Goal: Transaction & Acquisition: Purchase product/service

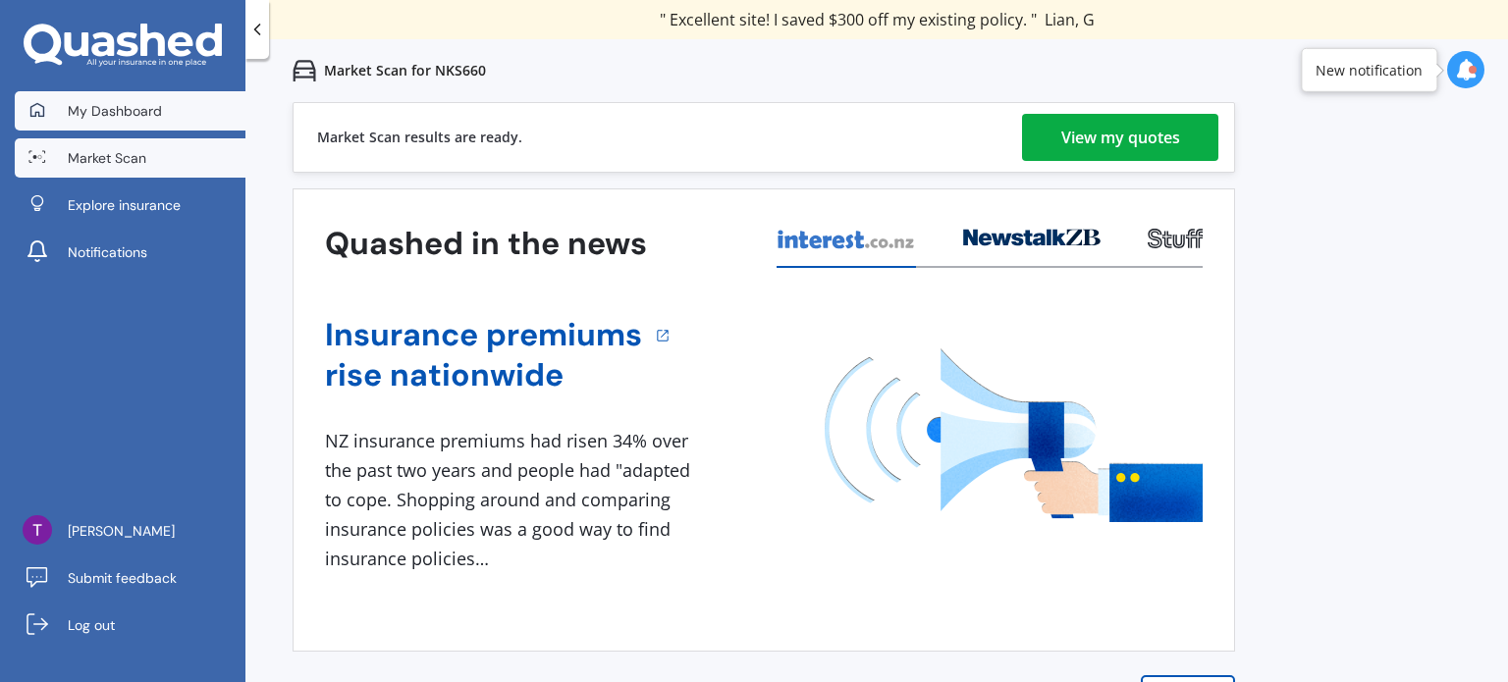
click at [191, 100] on link "My Dashboard" at bounding box center [130, 110] width 231 height 39
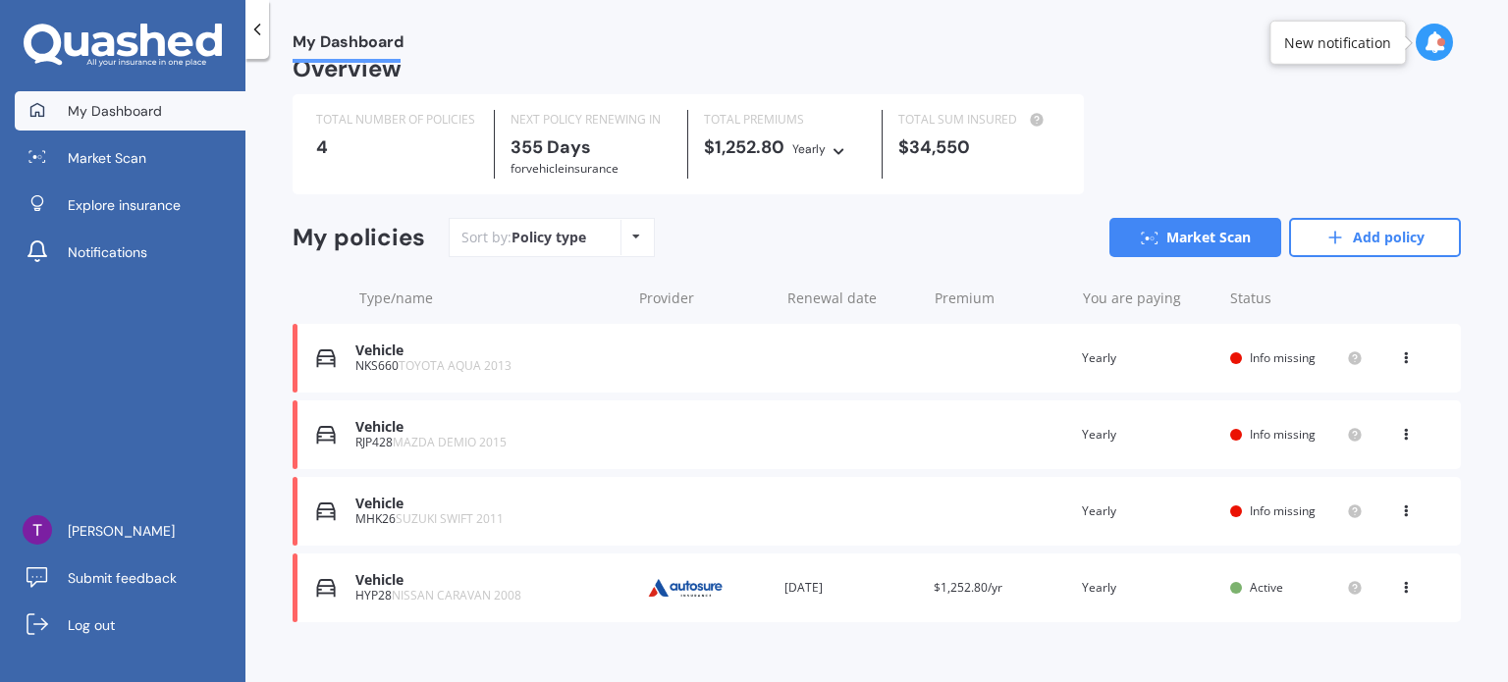
scroll to position [27, 0]
click at [1399, 356] on icon at bounding box center [1406, 355] width 14 height 12
click at [1337, 425] on div "Delete" at bounding box center [1363, 434] width 194 height 39
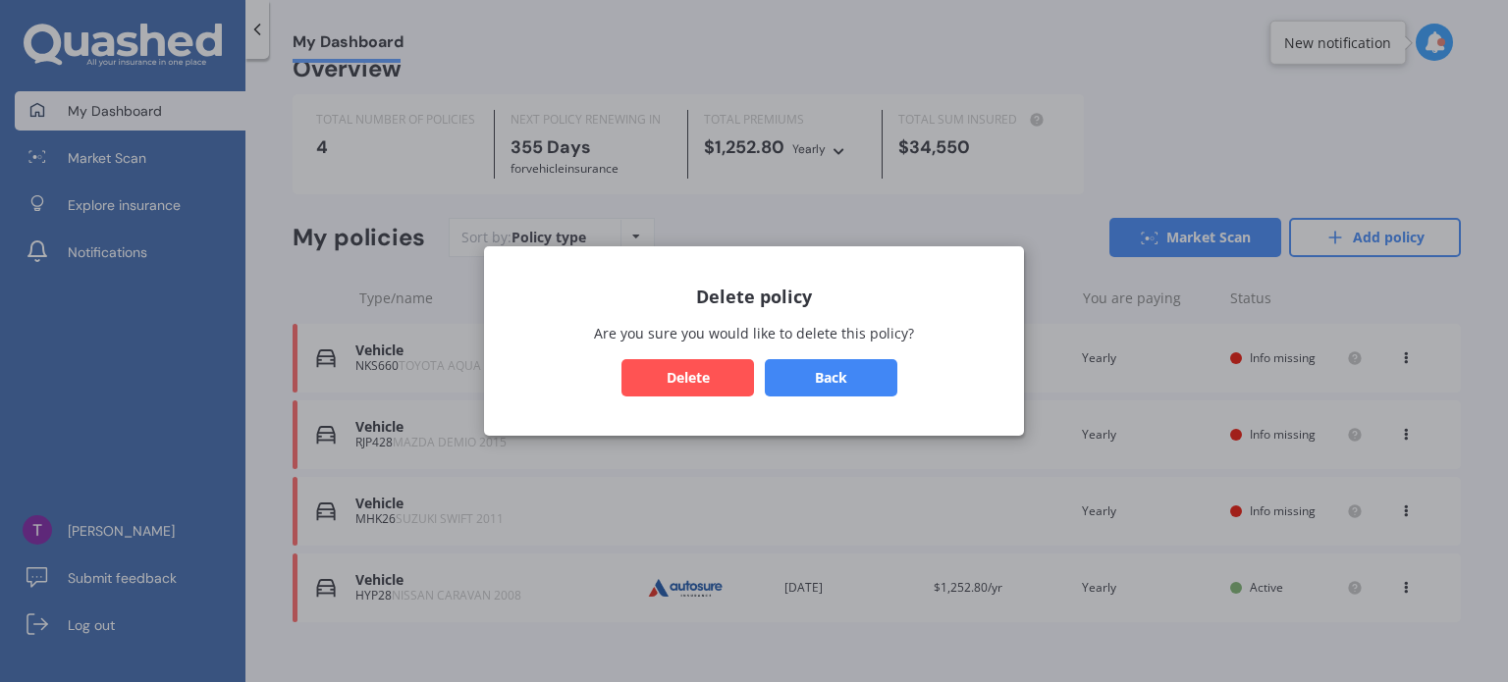
click at [659, 395] on button "Delete" at bounding box center [688, 377] width 133 height 37
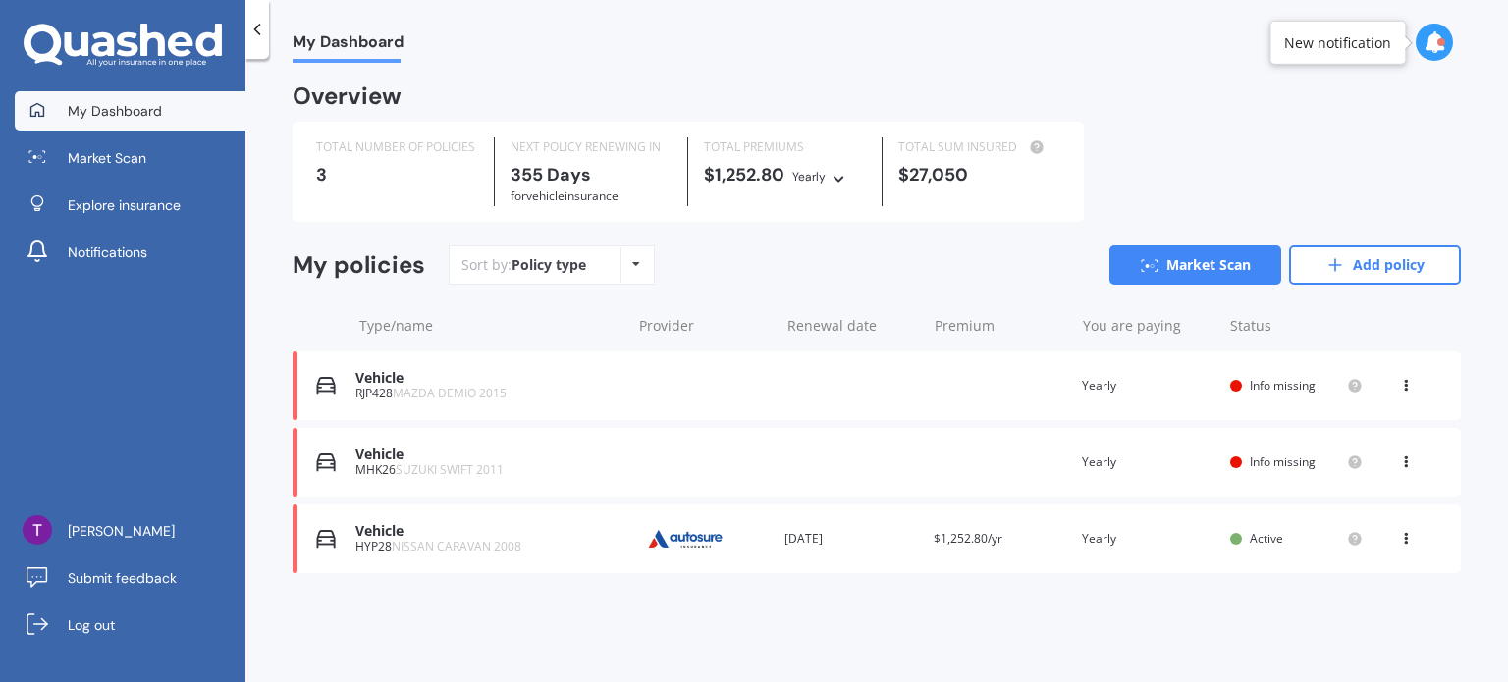
click at [1405, 384] on icon at bounding box center [1406, 382] width 14 height 12
click at [1348, 459] on div "Delete" at bounding box center [1363, 462] width 194 height 39
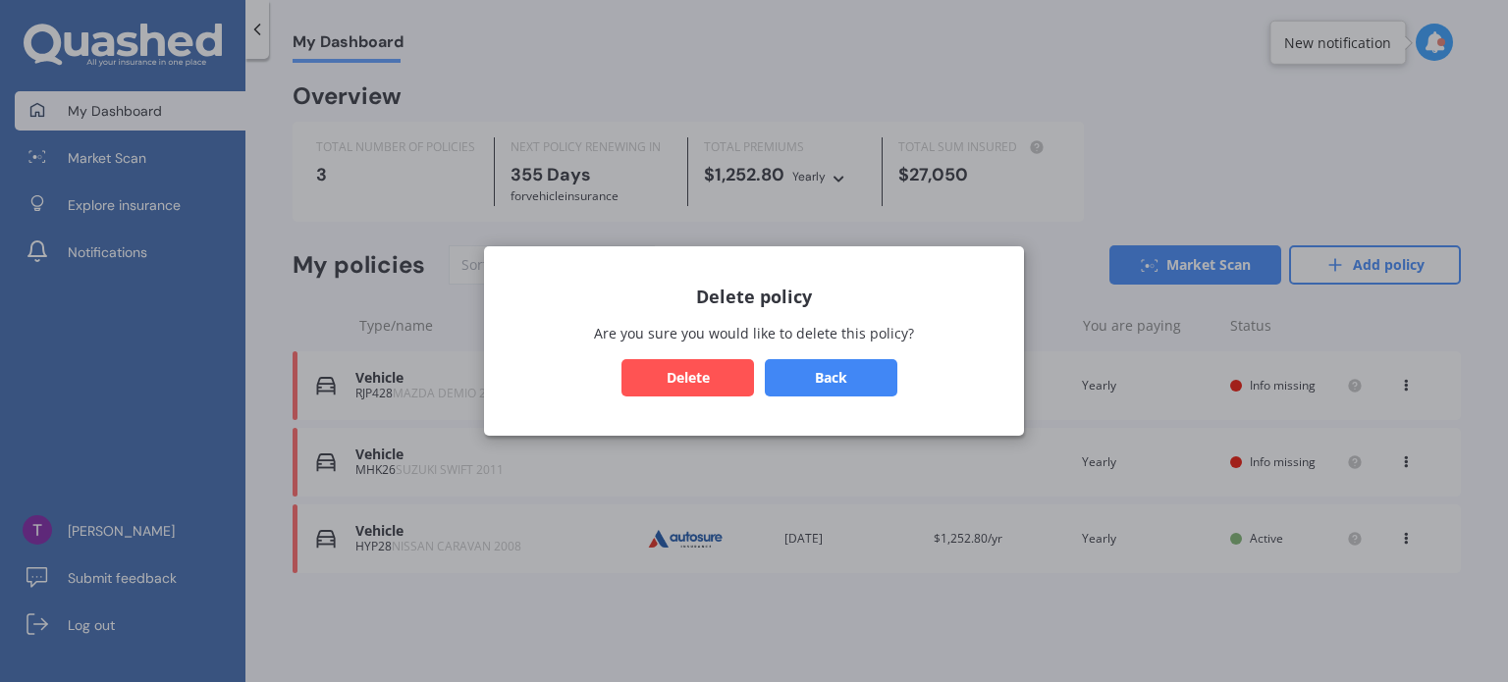
click at [673, 379] on button "Delete" at bounding box center [688, 377] width 133 height 37
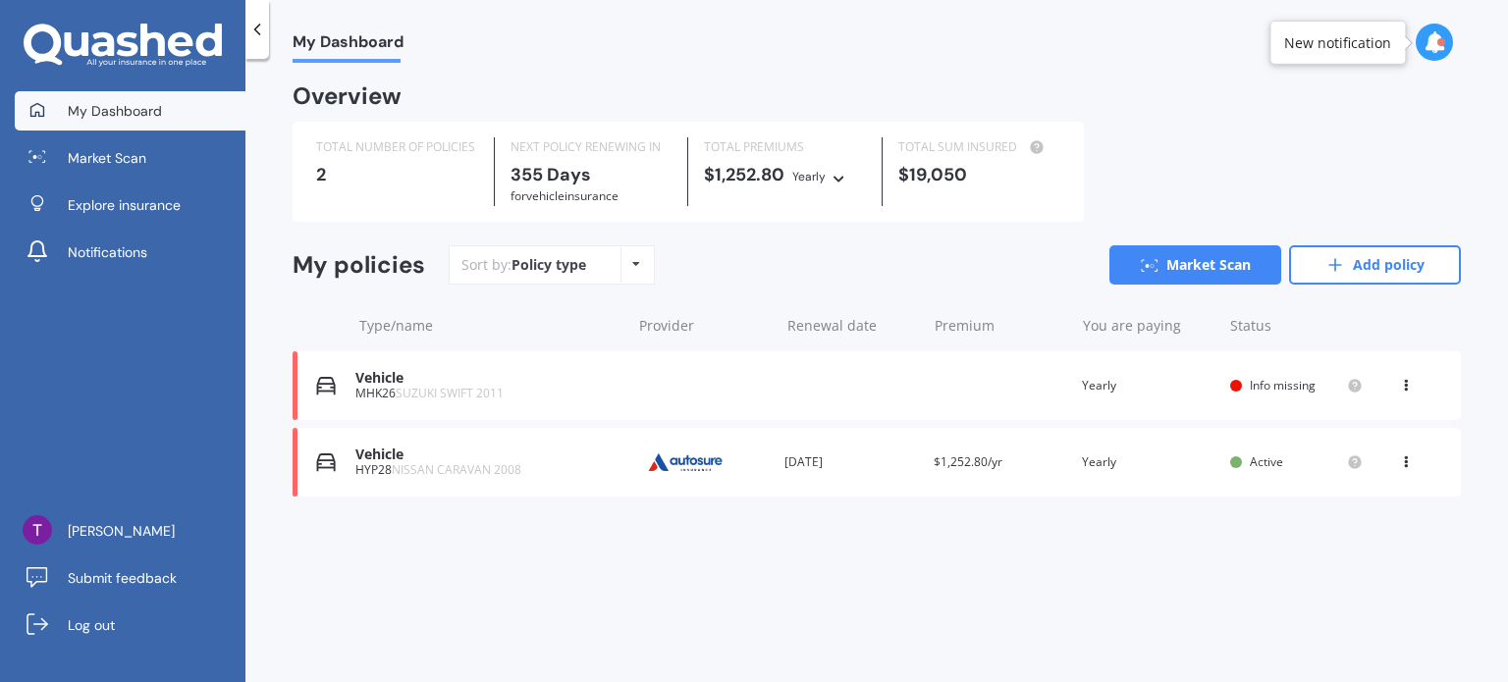
click at [1401, 387] on icon at bounding box center [1406, 382] width 14 height 12
click at [1334, 464] on div "Delete" at bounding box center [1363, 462] width 194 height 39
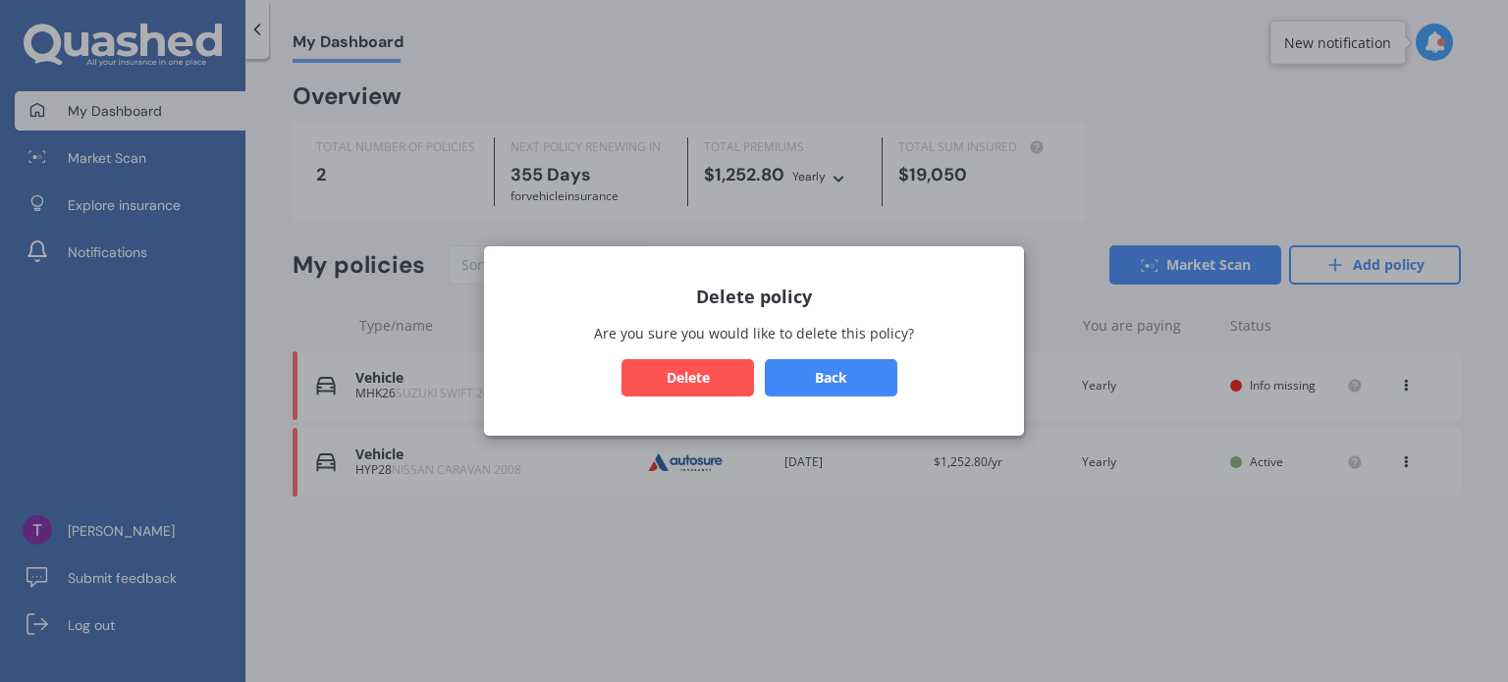
click at [699, 371] on button "Delete" at bounding box center [688, 377] width 133 height 37
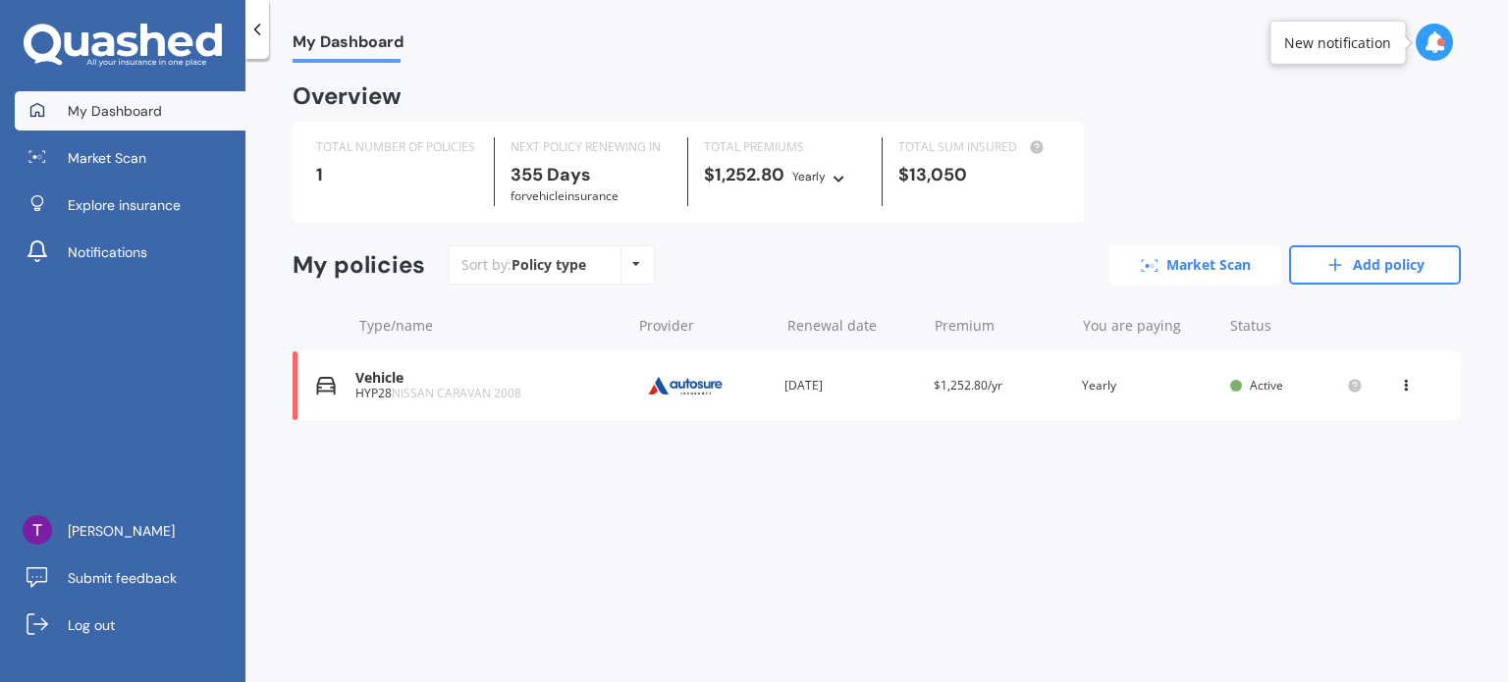
click at [1178, 274] on link "Market Scan" at bounding box center [1196, 264] width 172 height 39
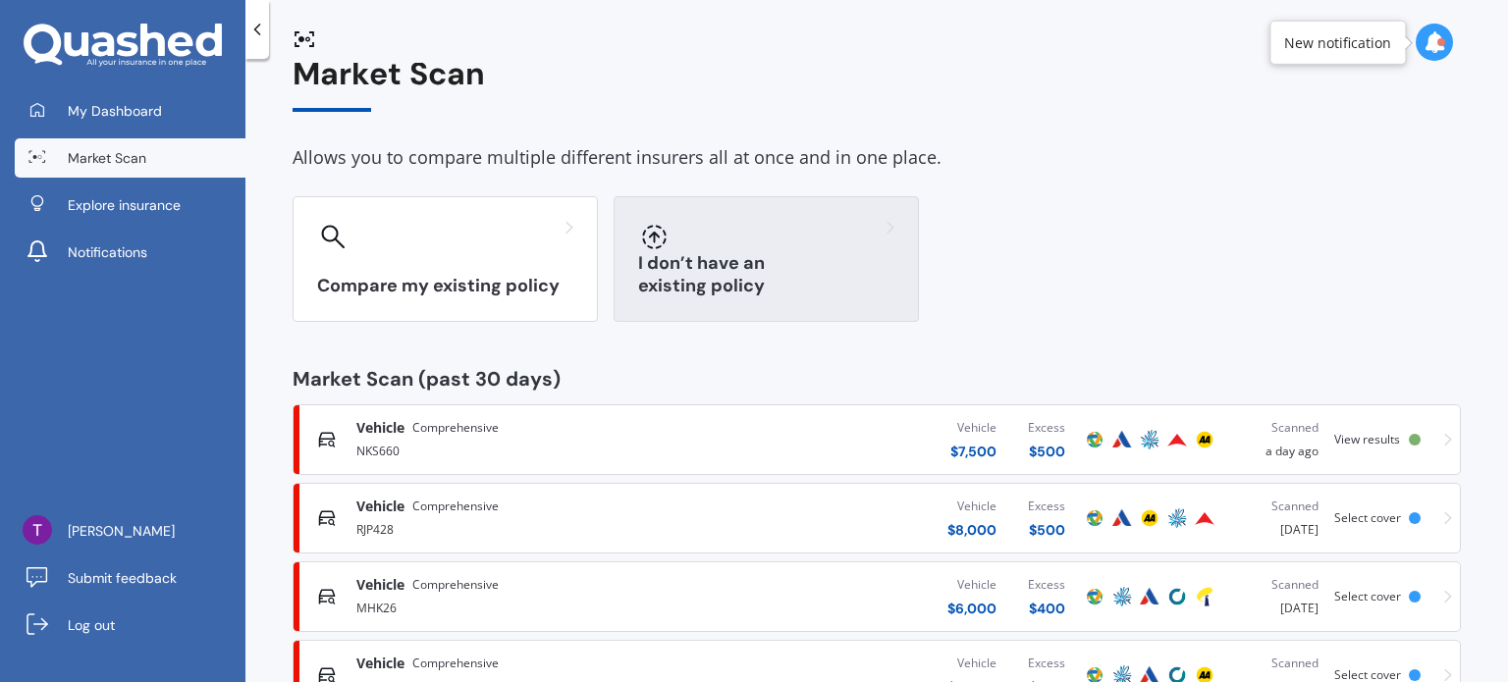
scroll to position [29, 0]
click at [767, 238] on div at bounding box center [766, 237] width 256 height 31
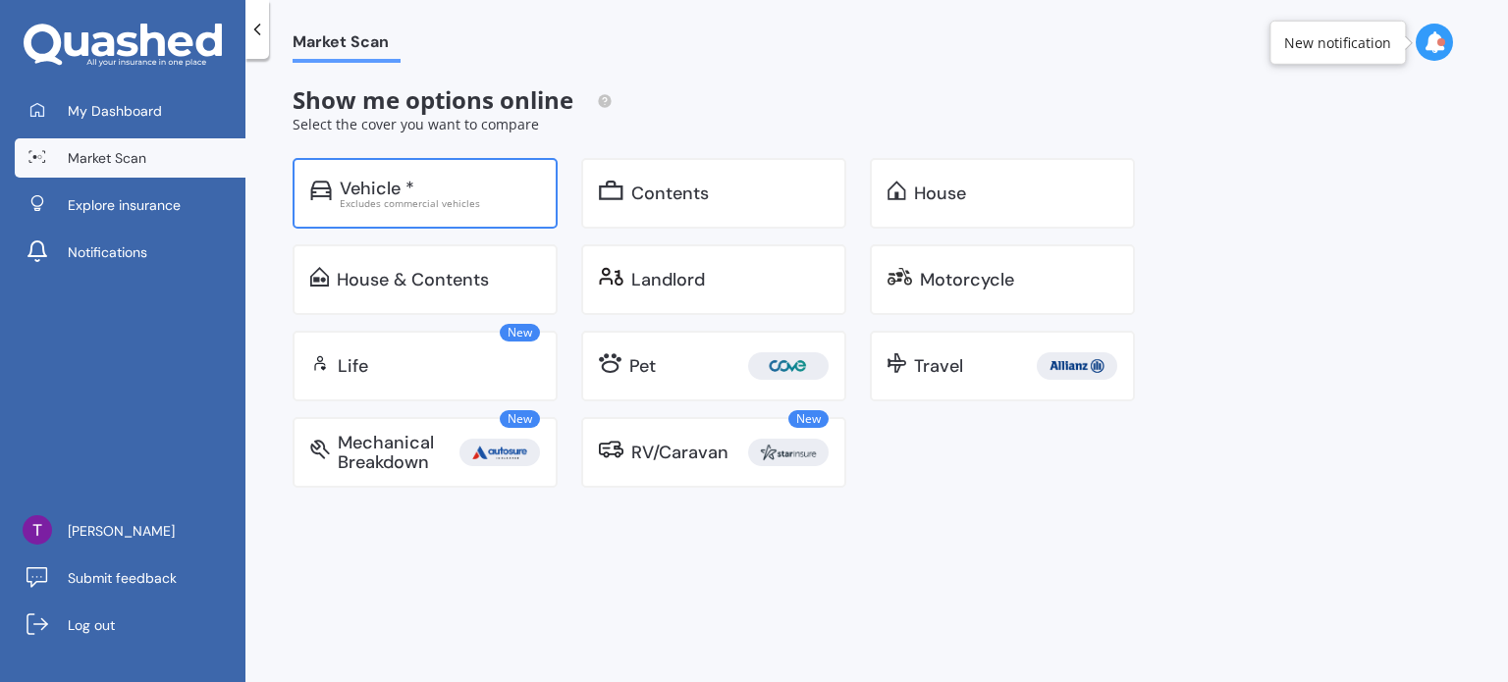
click at [383, 208] on div "Excludes commercial vehicles" at bounding box center [440, 203] width 200 height 10
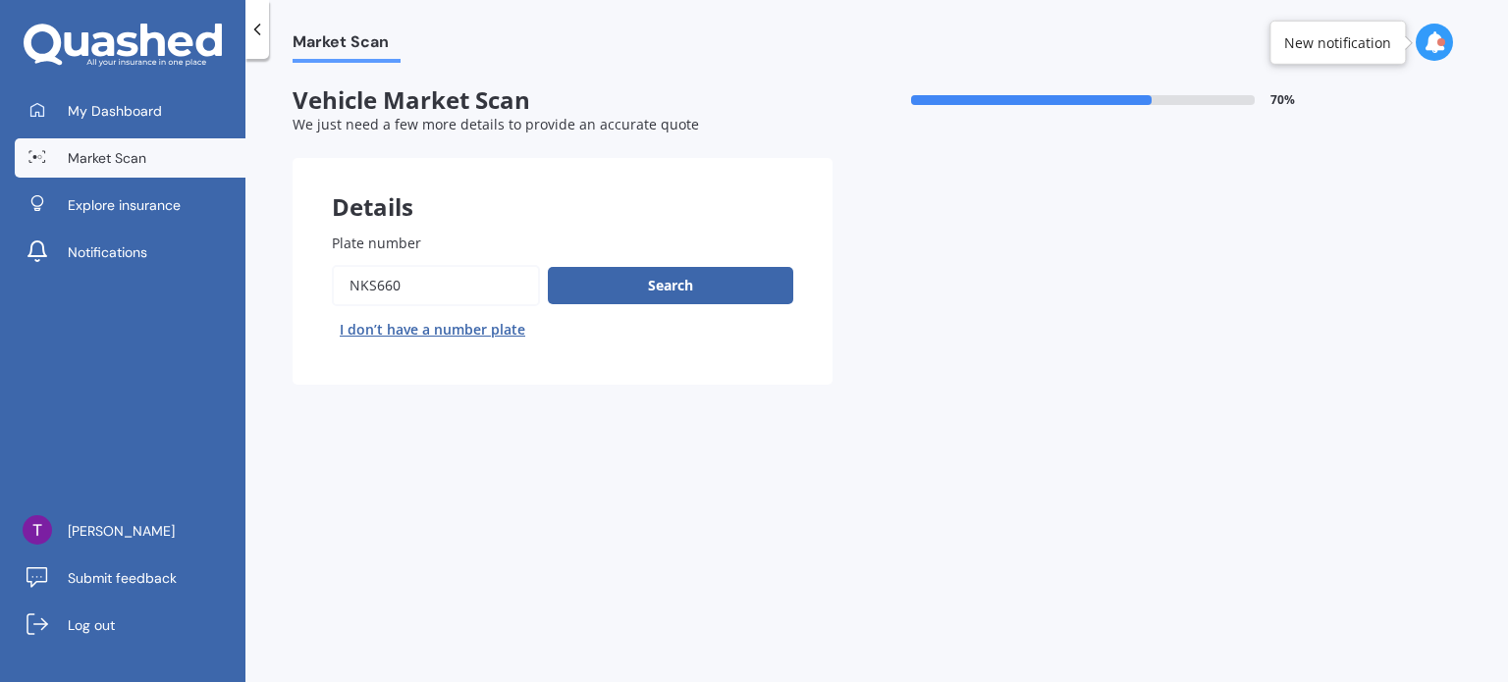
click at [440, 301] on input "Plate number" at bounding box center [436, 285] width 208 height 41
type input "hfh148"
click at [641, 284] on button "Search" at bounding box center [670, 285] width 245 height 37
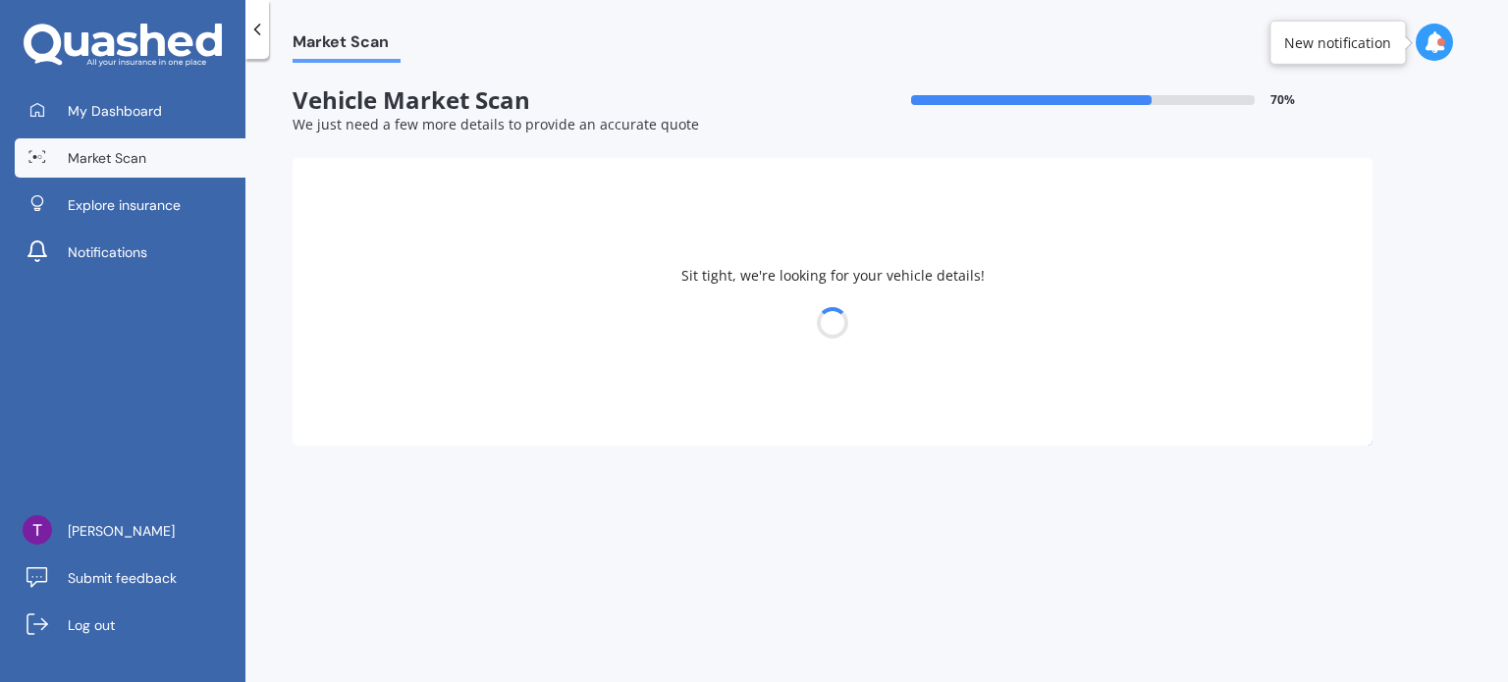
select select "HONDA"
select select "JAZZ"
select select "18"
select select "07"
select select "1997"
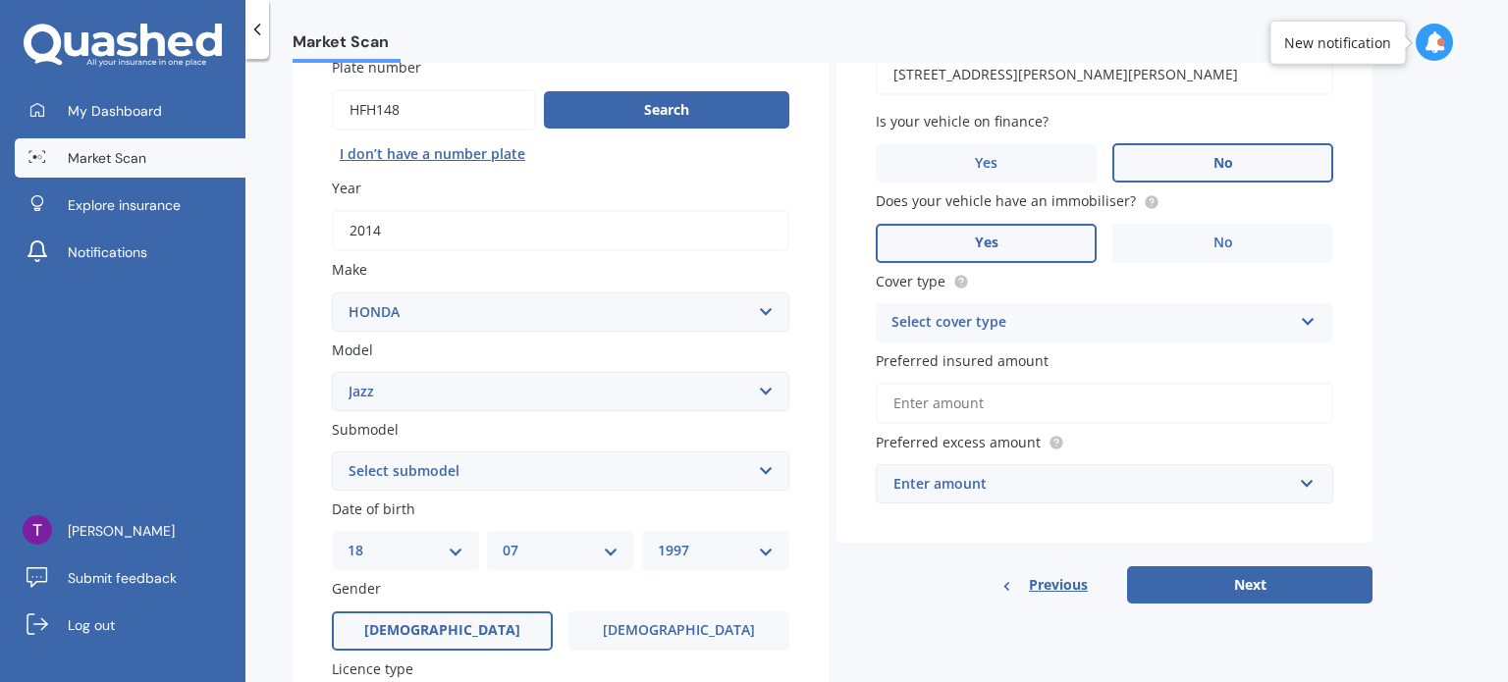
scroll to position [177, 0]
click at [530, 486] on select "Select submodel (all other) 1.3 1.5 Sports Crosstar 1.5P Hatchback RS S" at bounding box center [561, 470] width 458 height 39
select select "1.3"
click at [332, 451] on select "Select submodel (all other) 1.3 1.5 Sports Crosstar 1.5P Hatchback RS S" at bounding box center [561, 470] width 458 height 39
click at [459, 464] on select "Select submodel (all other) 1.3 1.5 Sports Crosstar 1.5P Hatchback RS S" at bounding box center [561, 470] width 458 height 39
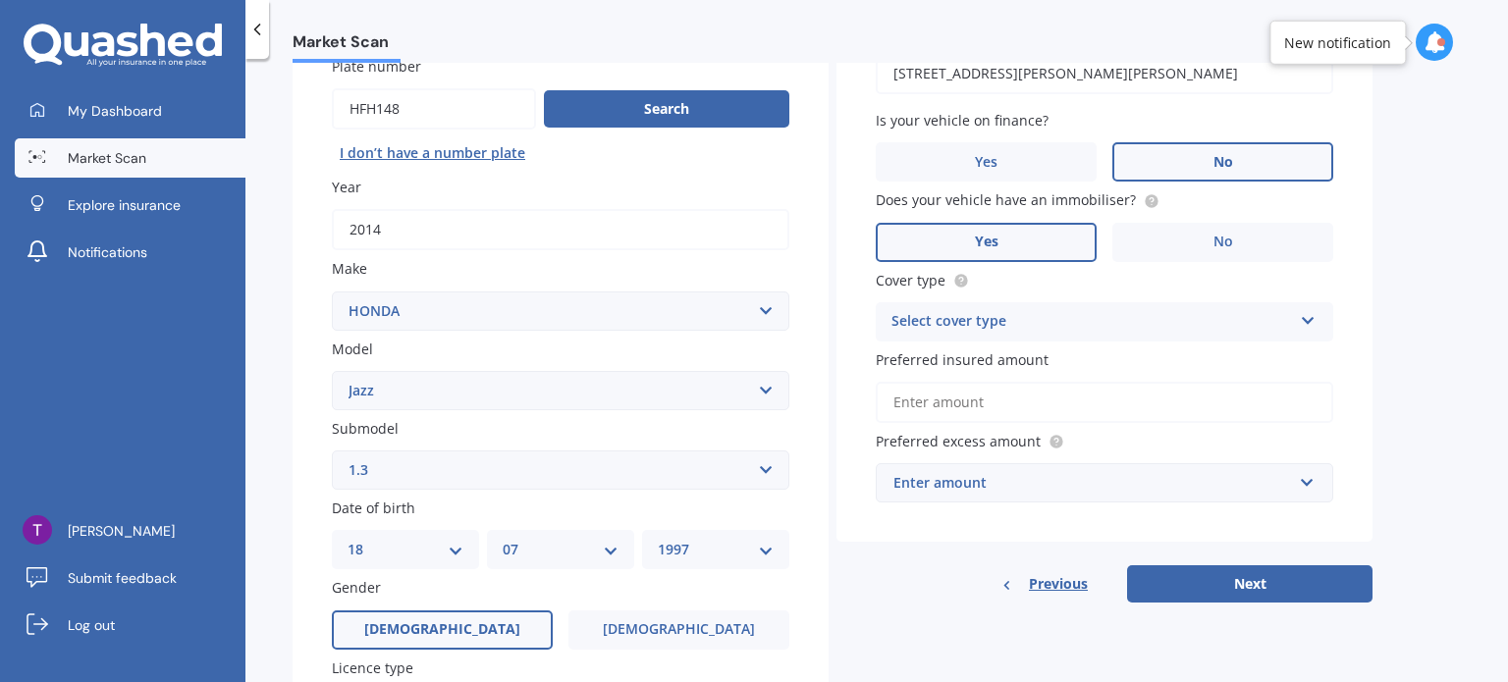
click at [332, 451] on select "Select submodel (all other) 1.3 1.5 Sports Crosstar 1.5P Hatchback RS S" at bounding box center [561, 470] width 458 height 39
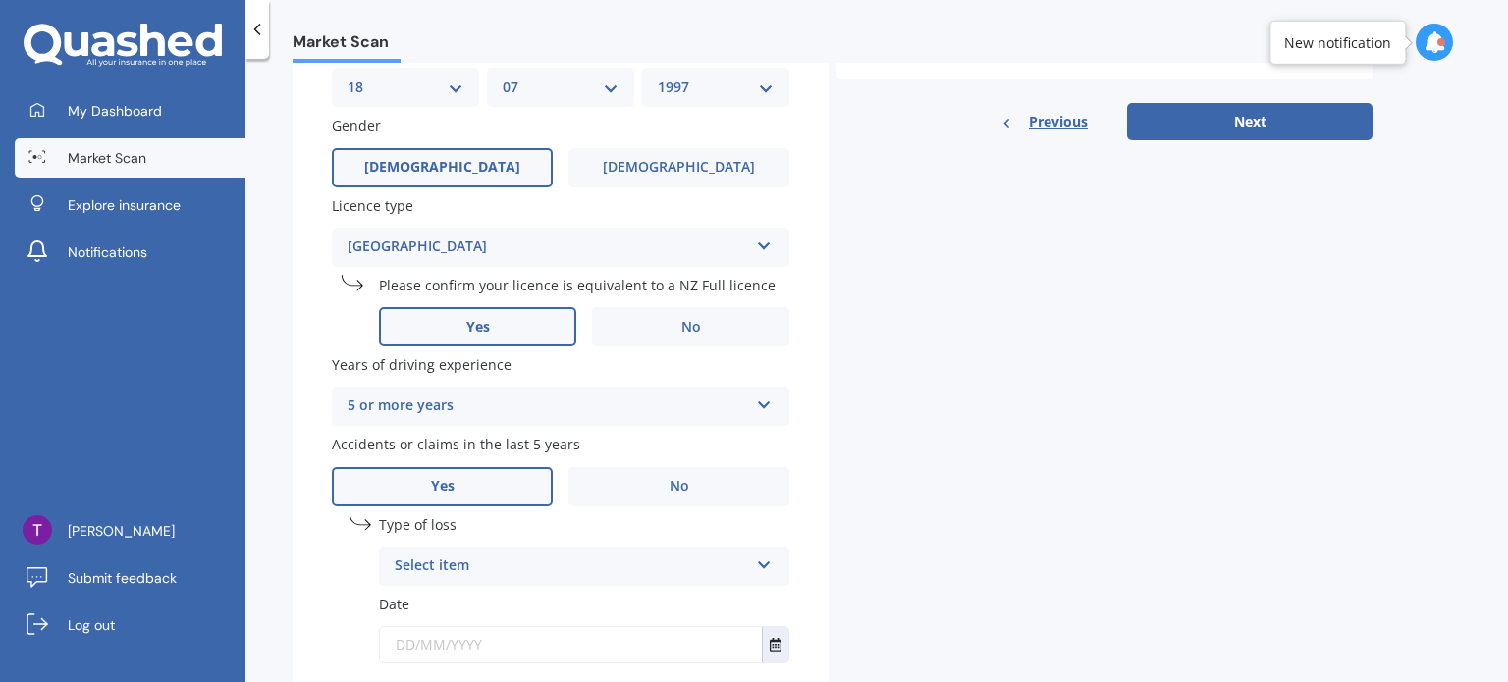
scroll to position [766, 0]
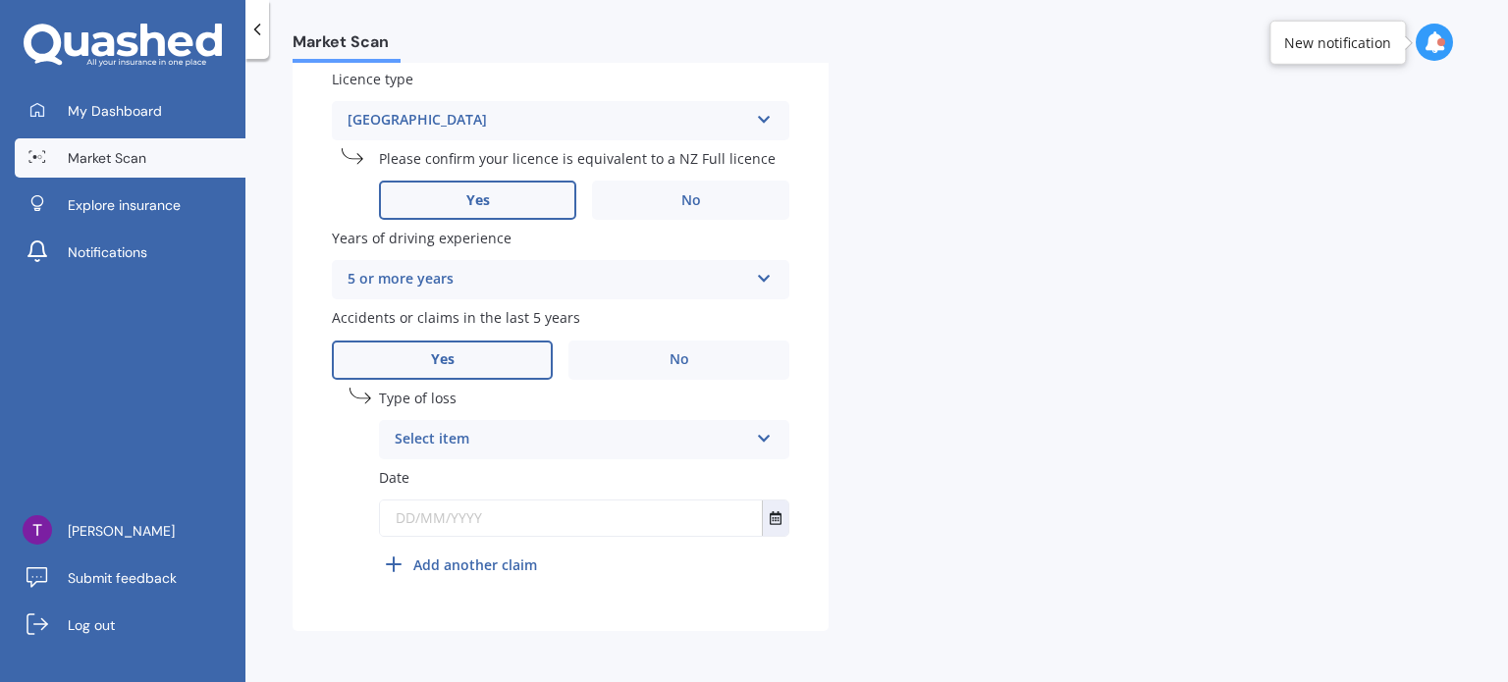
click at [464, 431] on div "Select item" at bounding box center [572, 440] width 354 height 24
click at [448, 487] on div "At fault accident" at bounding box center [584, 478] width 409 height 35
click at [446, 511] on input "text" at bounding box center [571, 518] width 382 height 35
click at [770, 518] on icon "Select date" at bounding box center [776, 519] width 12 height 14
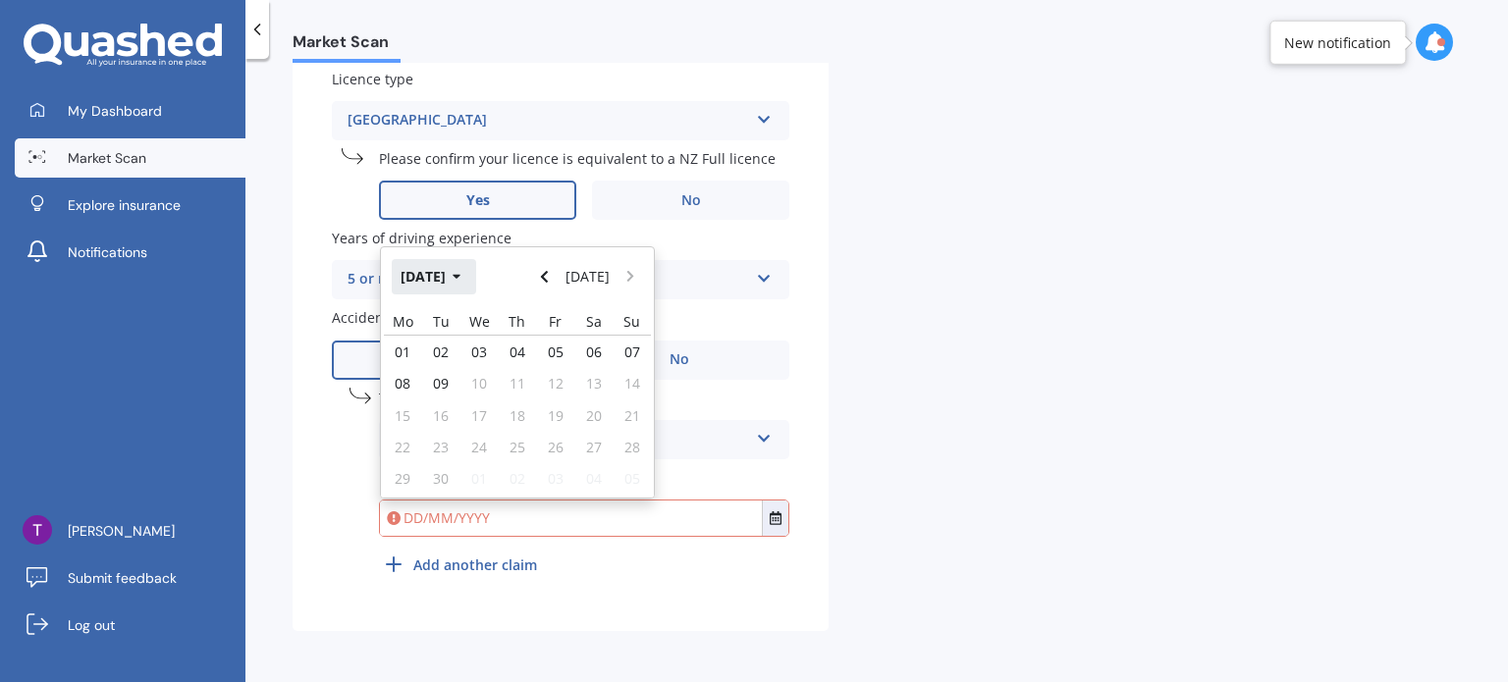
click at [445, 270] on button "[DATE]" at bounding box center [434, 276] width 84 height 35
click at [442, 276] on icon "button" at bounding box center [443, 277] width 8 height 5
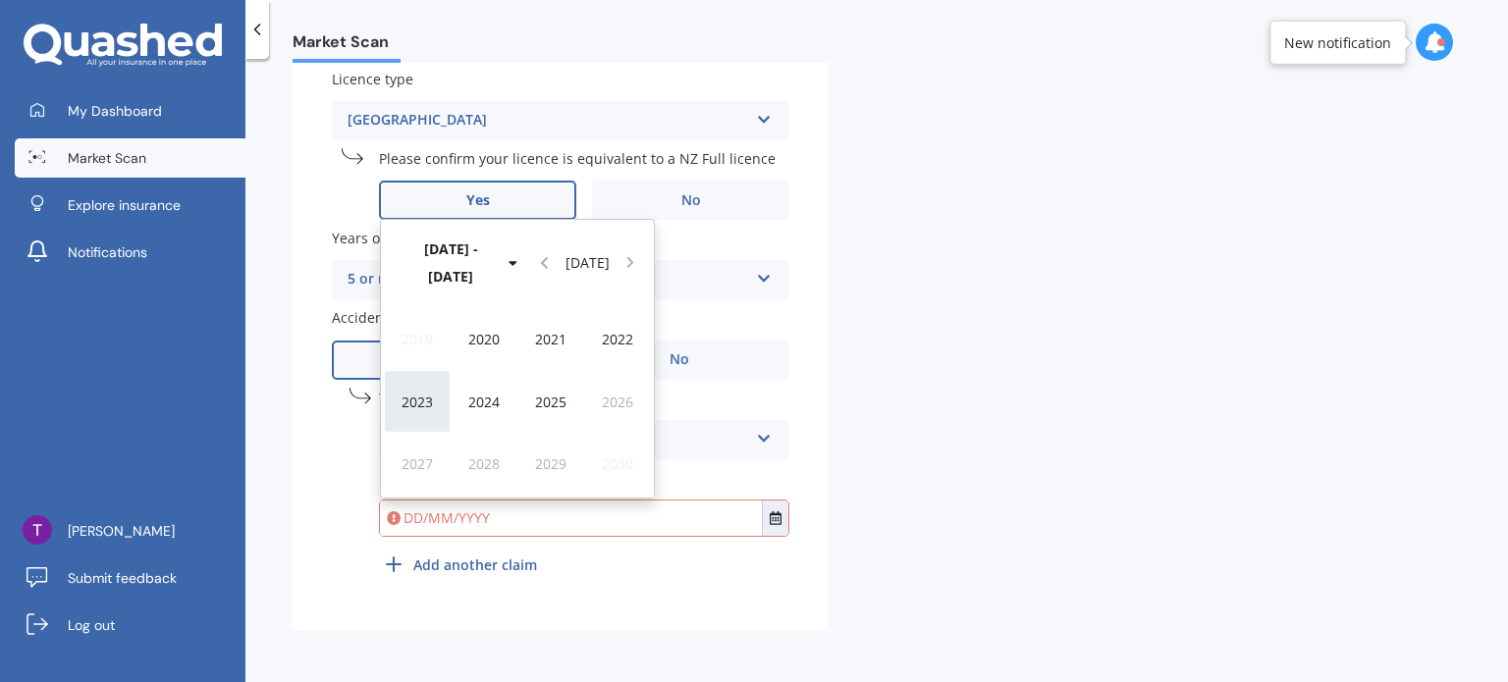
click at [420, 404] on span "2023" at bounding box center [417, 402] width 31 height 19
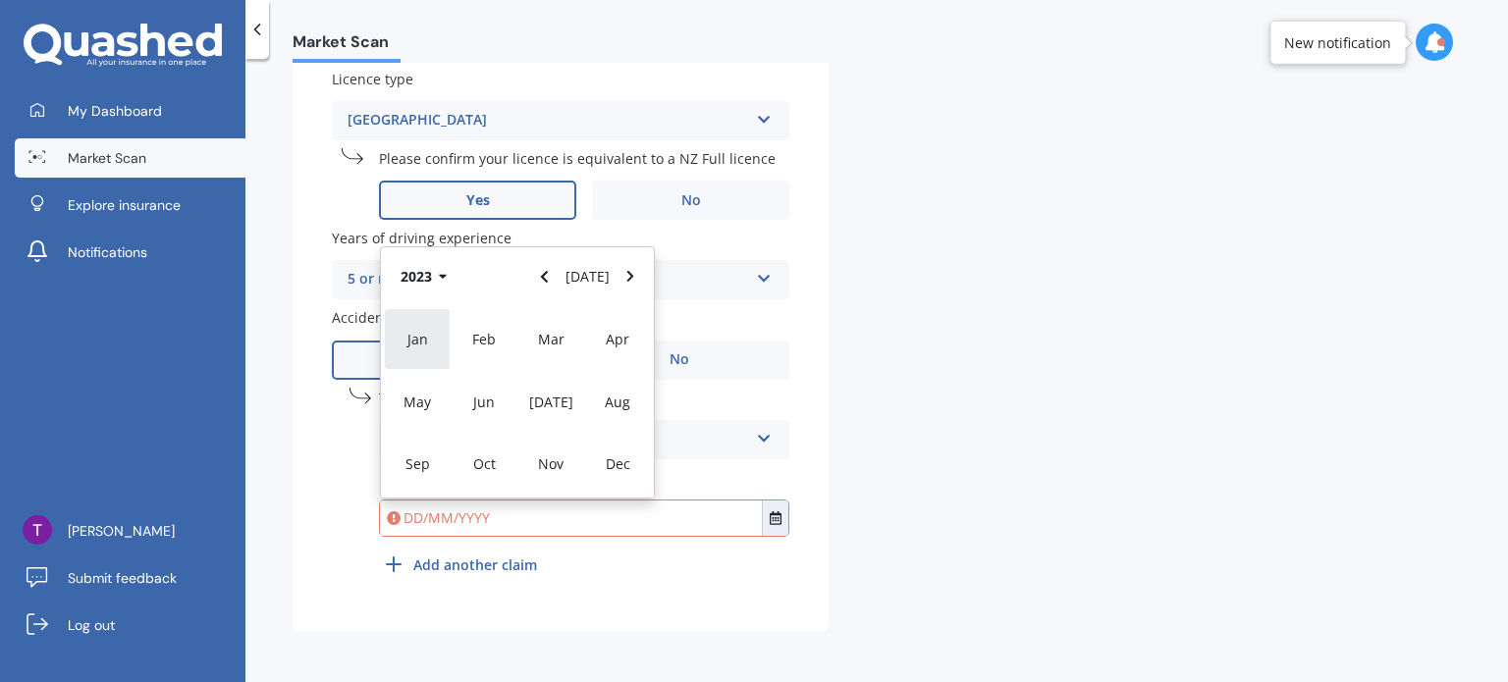
click at [425, 339] on span "Jan" at bounding box center [418, 339] width 21 height 19
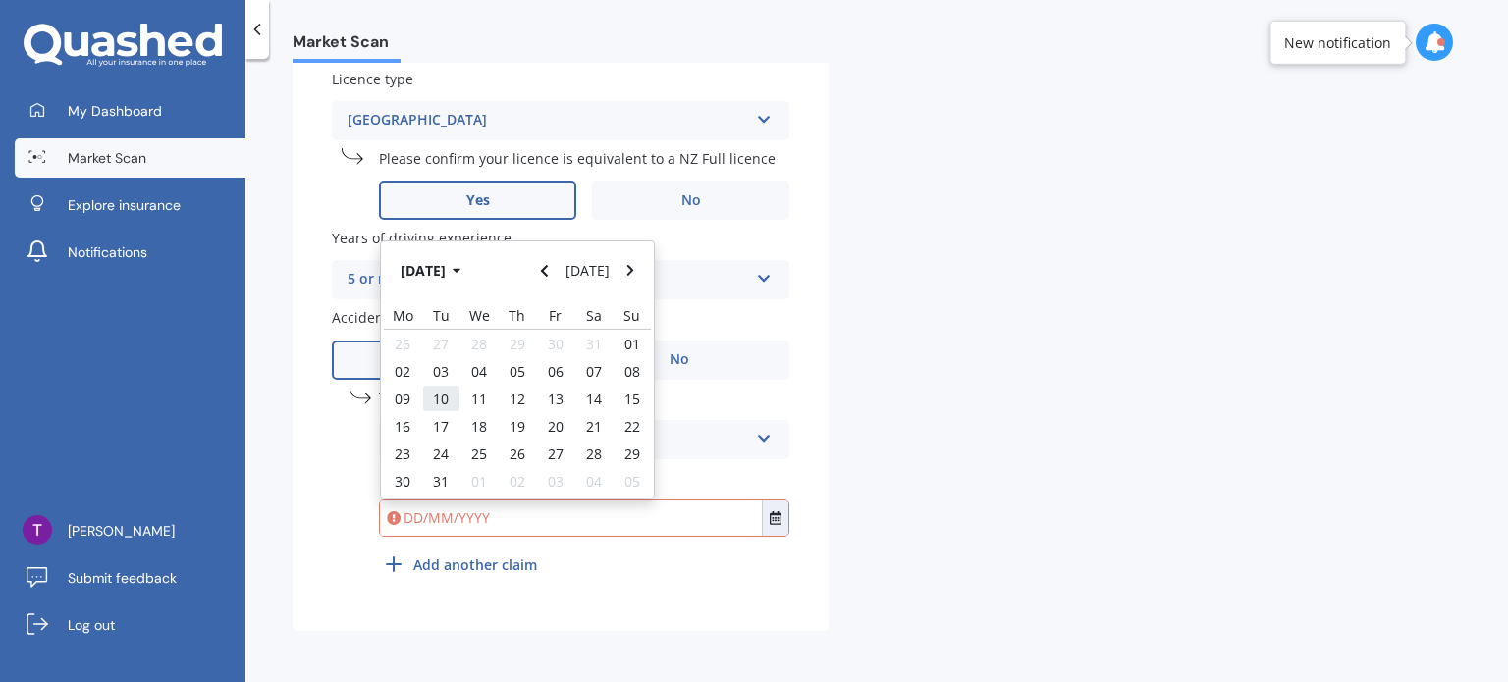
click at [437, 395] on span "10" at bounding box center [441, 399] width 16 height 19
type input "[DATE]"
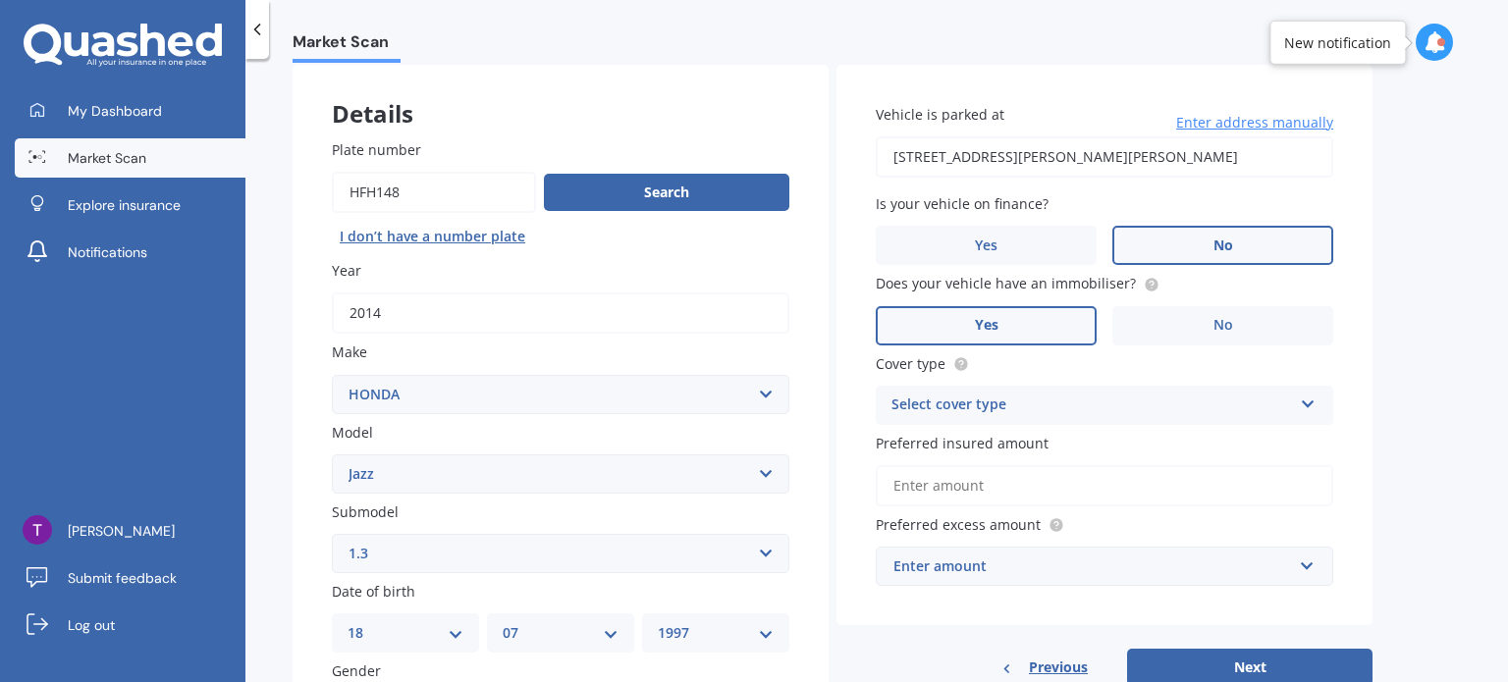
scroll to position [144, 0]
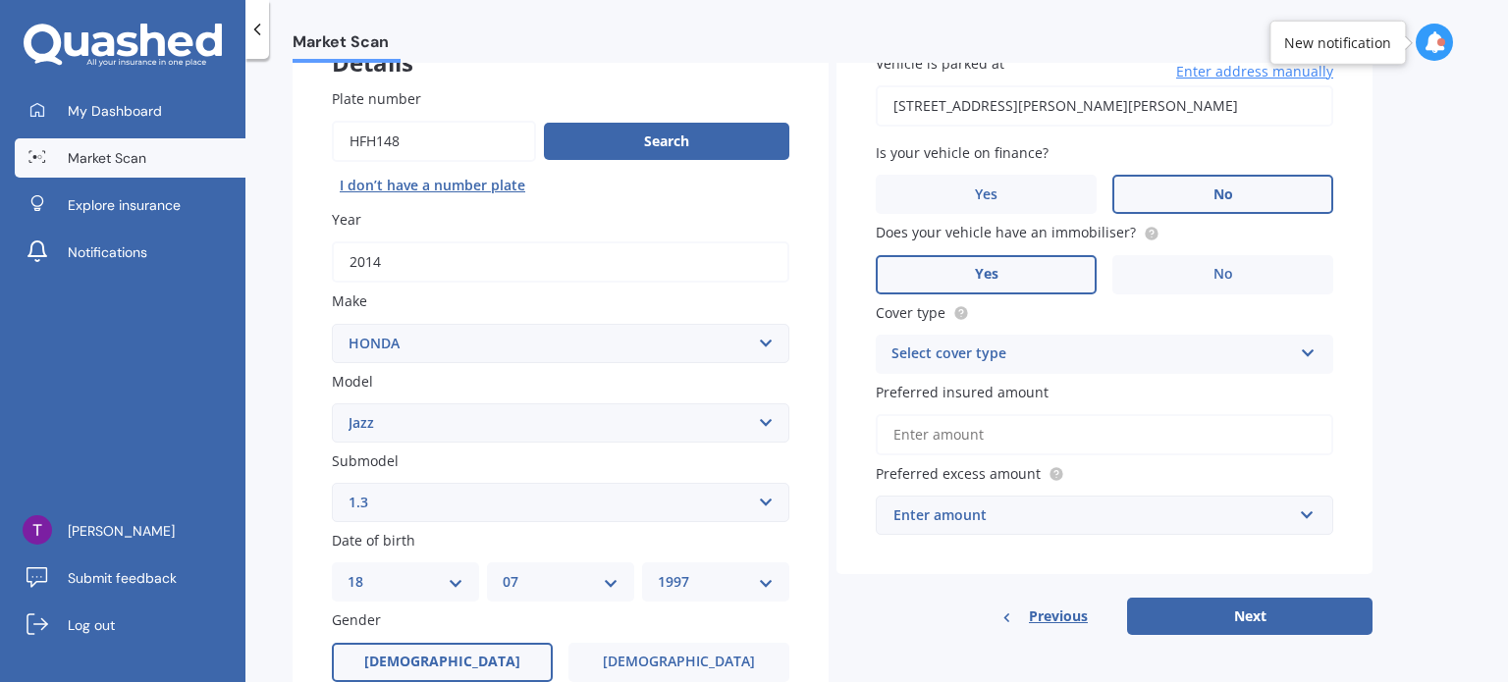
click at [985, 356] on div "Select cover type" at bounding box center [1092, 355] width 401 height 24
click at [978, 399] on span "Comprehensive" at bounding box center [945, 392] width 104 height 19
click at [976, 426] on input "Preferred insured amount" at bounding box center [1105, 434] width 458 height 41
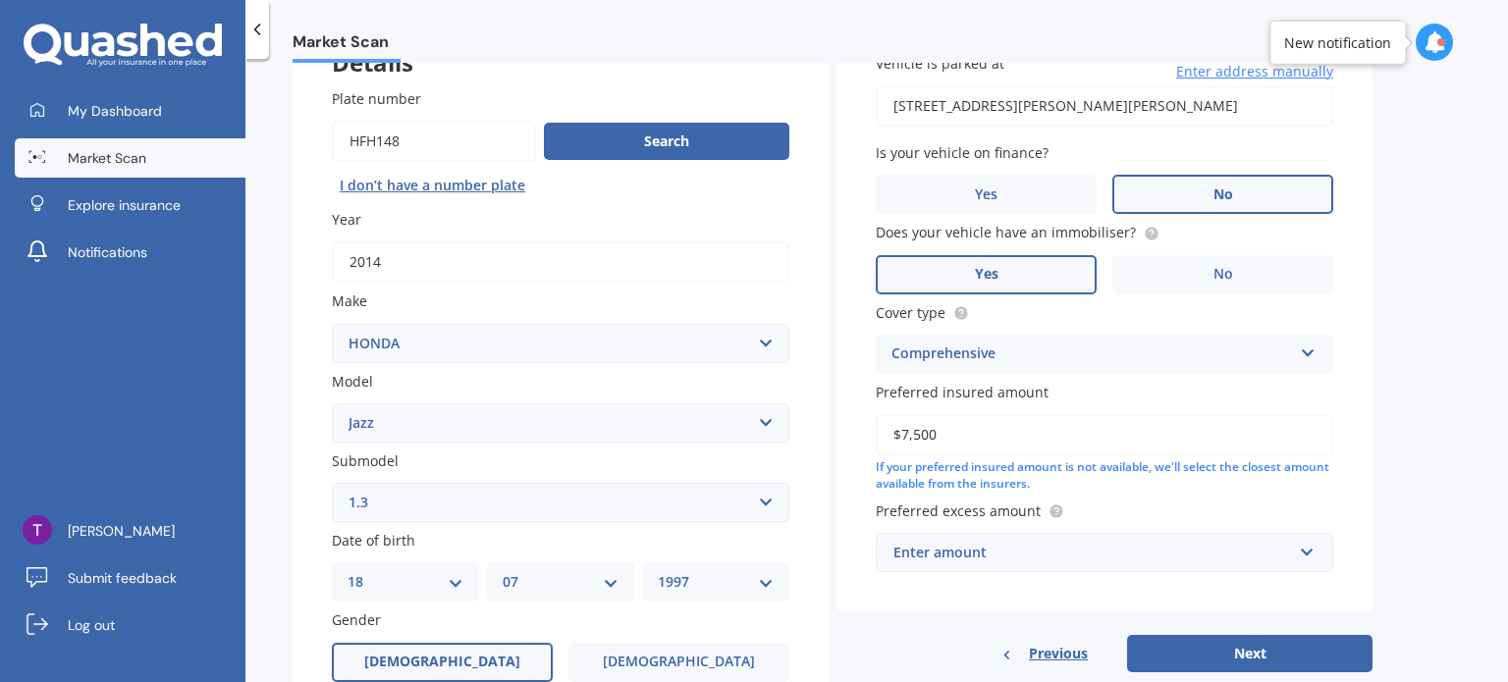
type input "$7,500"
click at [862, 466] on div "Vehicle is parked at [STREET_ADDRESS][PERSON_NAME][PERSON_NAME] Enter address m…" at bounding box center [1105, 313] width 536 height 598
click at [1003, 553] on div "Enter amount" at bounding box center [1093, 553] width 399 height 22
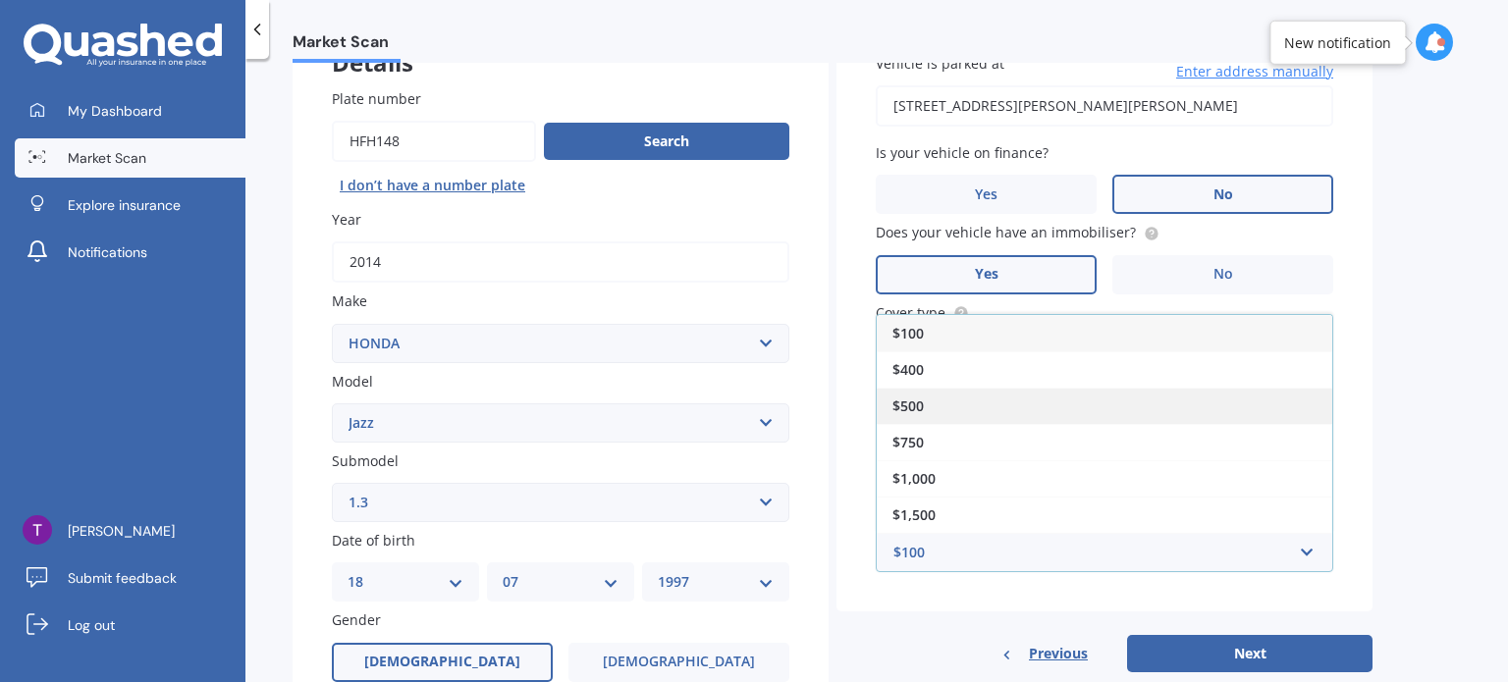
click at [937, 400] on div "$500" at bounding box center [1105, 406] width 456 height 36
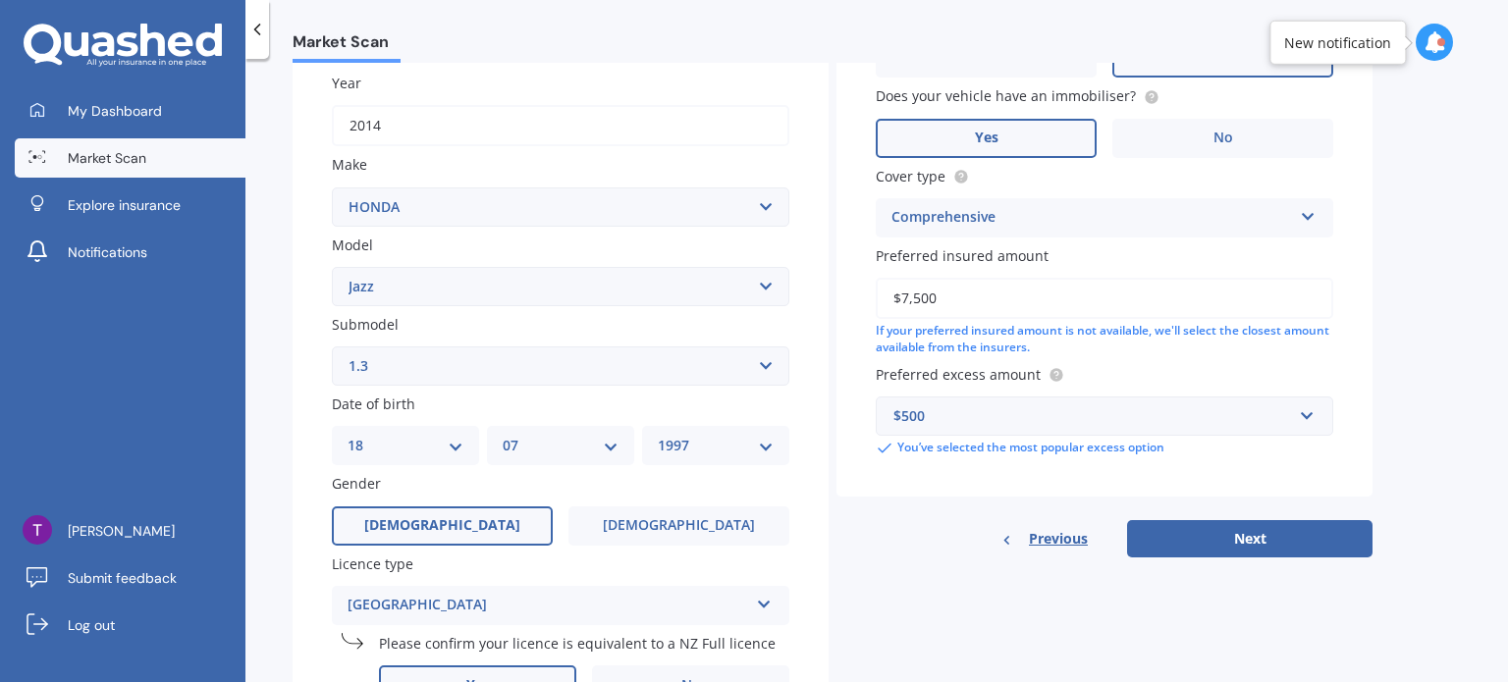
scroll to position [282, 0]
click at [1240, 420] on div "$500" at bounding box center [1093, 416] width 399 height 22
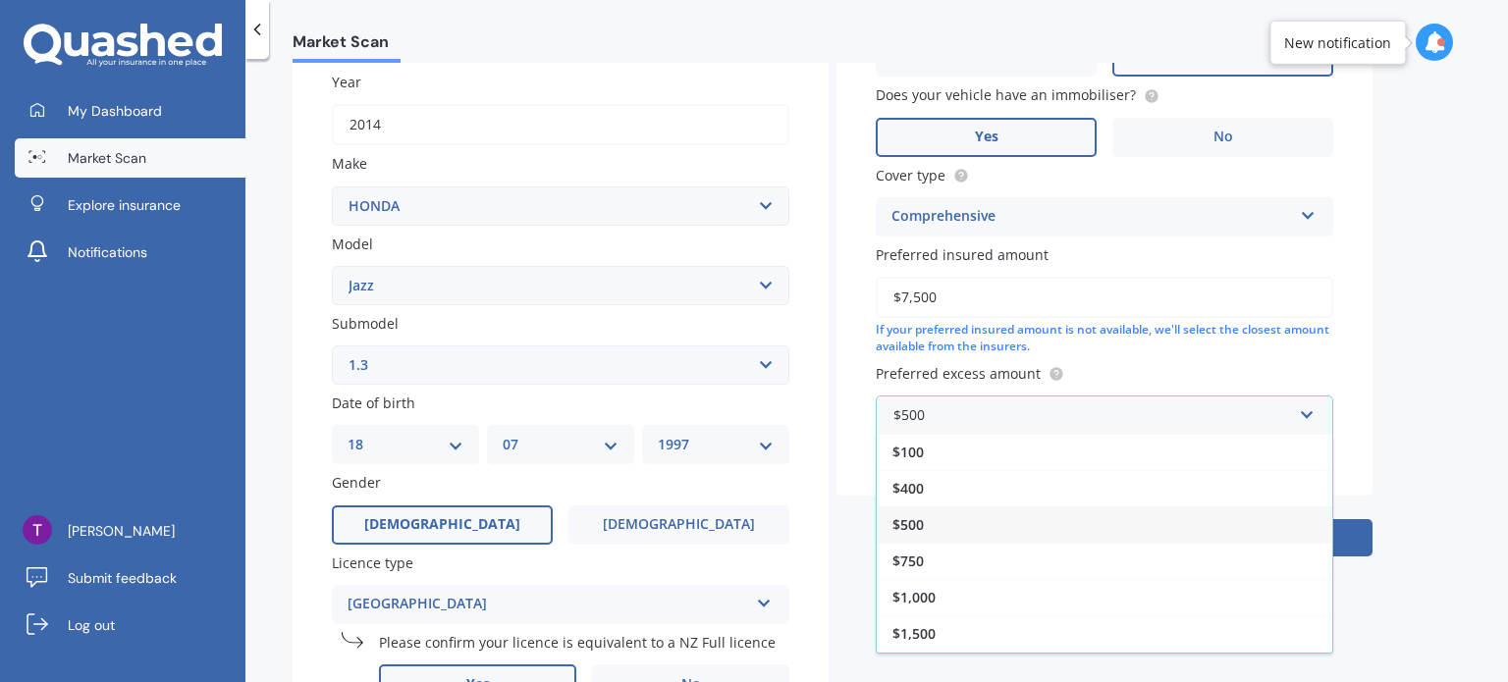
click at [961, 529] on div "$500" at bounding box center [1105, 525] width 456 height 36
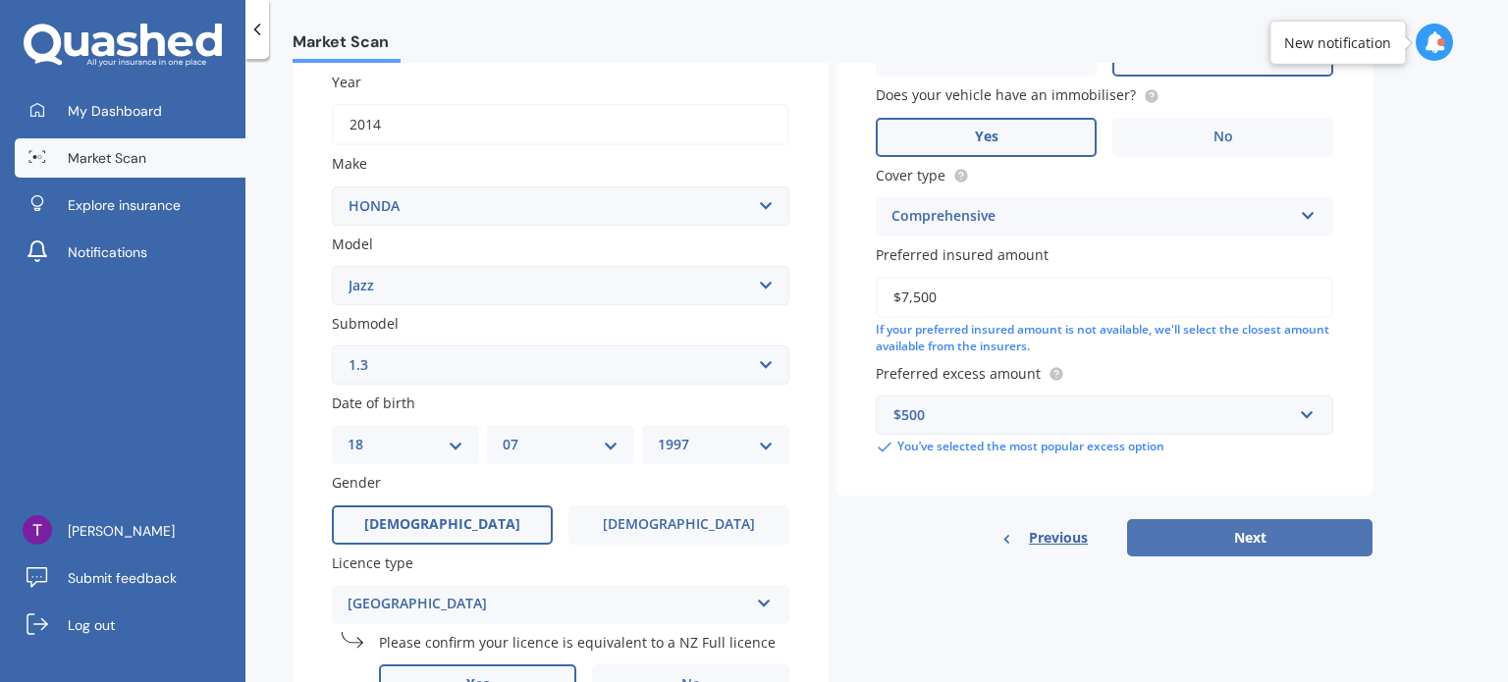
click at [1198, 536] on button "Next" at bounding box center [1249, 537] width 245 height 37
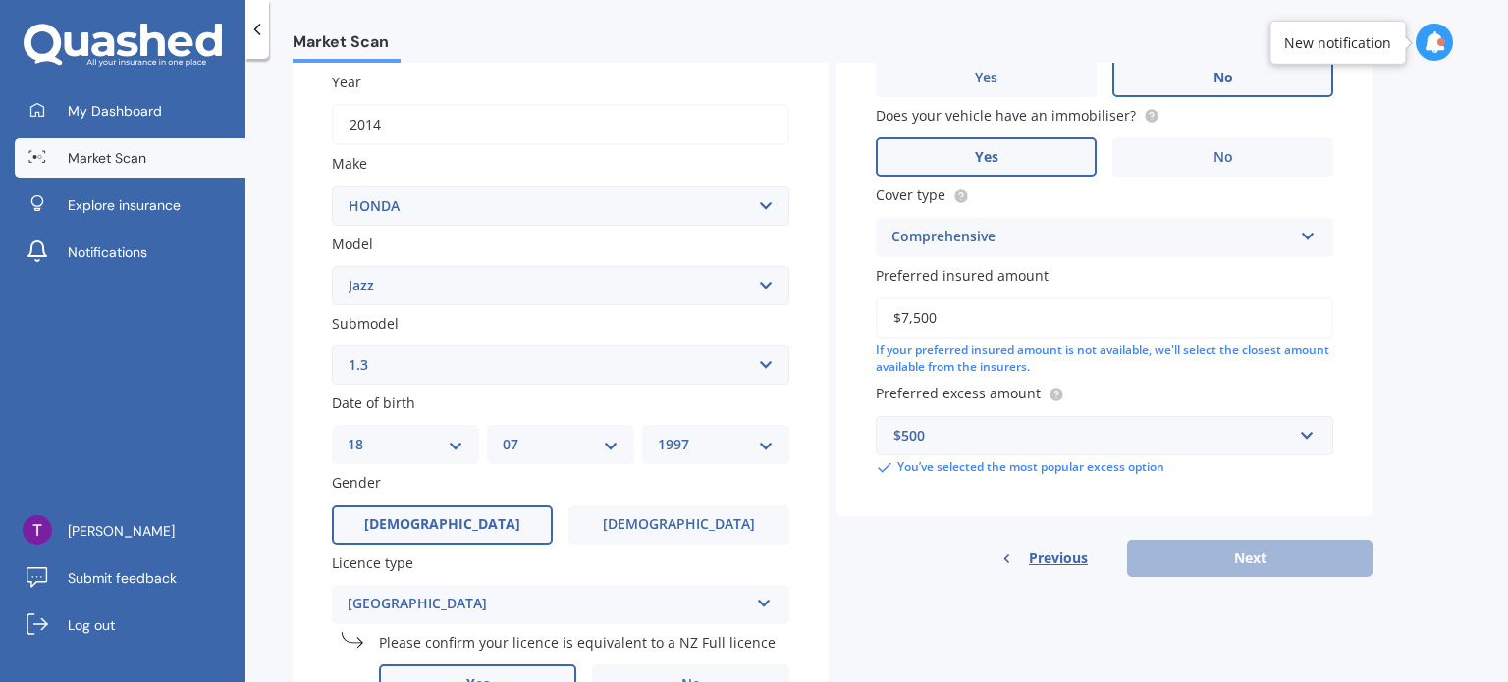
scroll to position [134, 0]
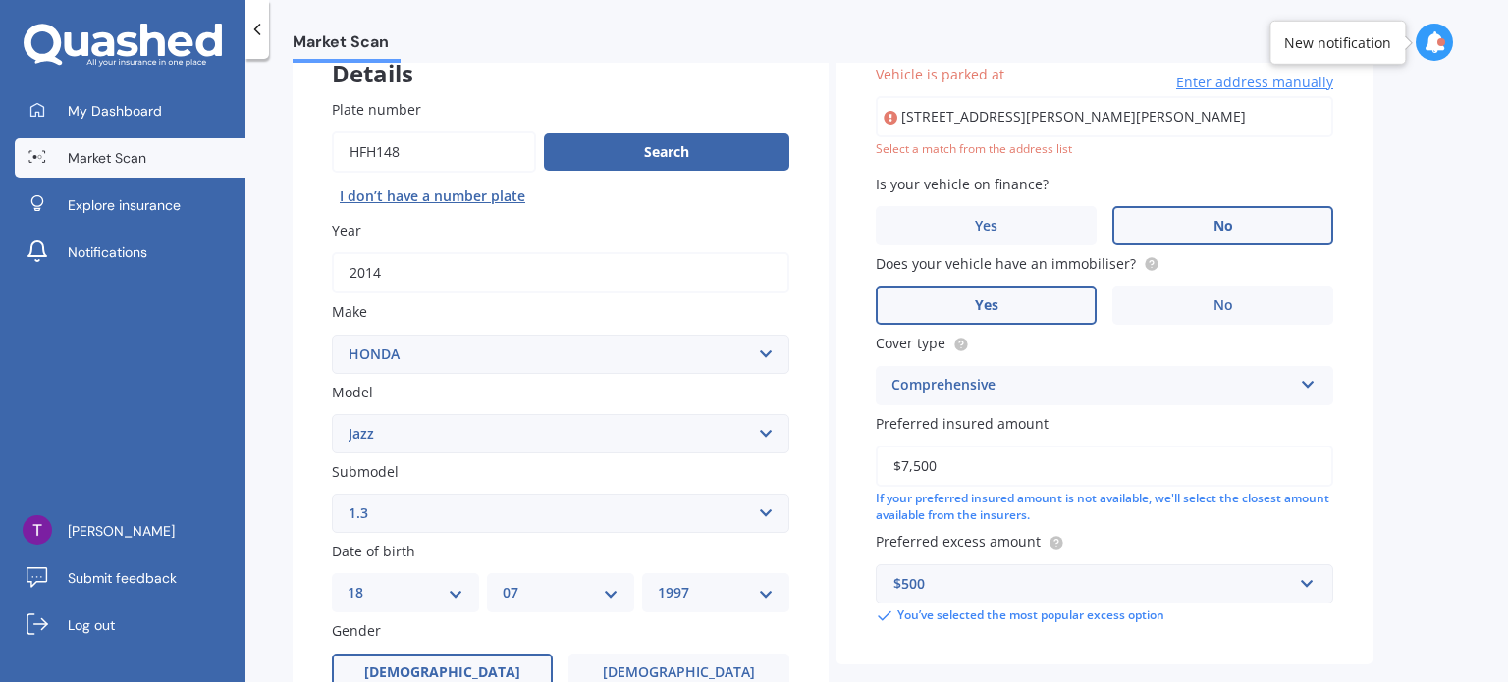
type input "[STREET_ADDRESS][PERSON_NAME][PERSON_NAME]"
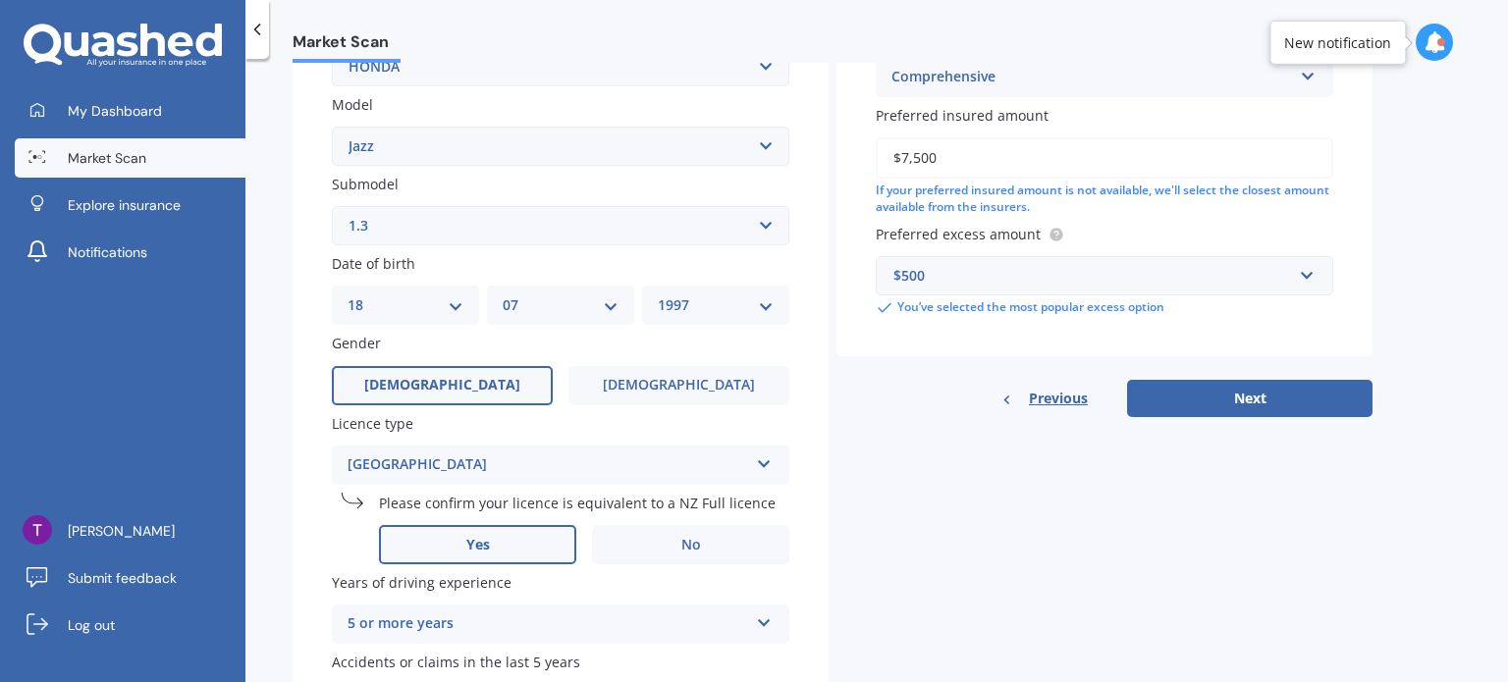
scroll to position [427, 0]
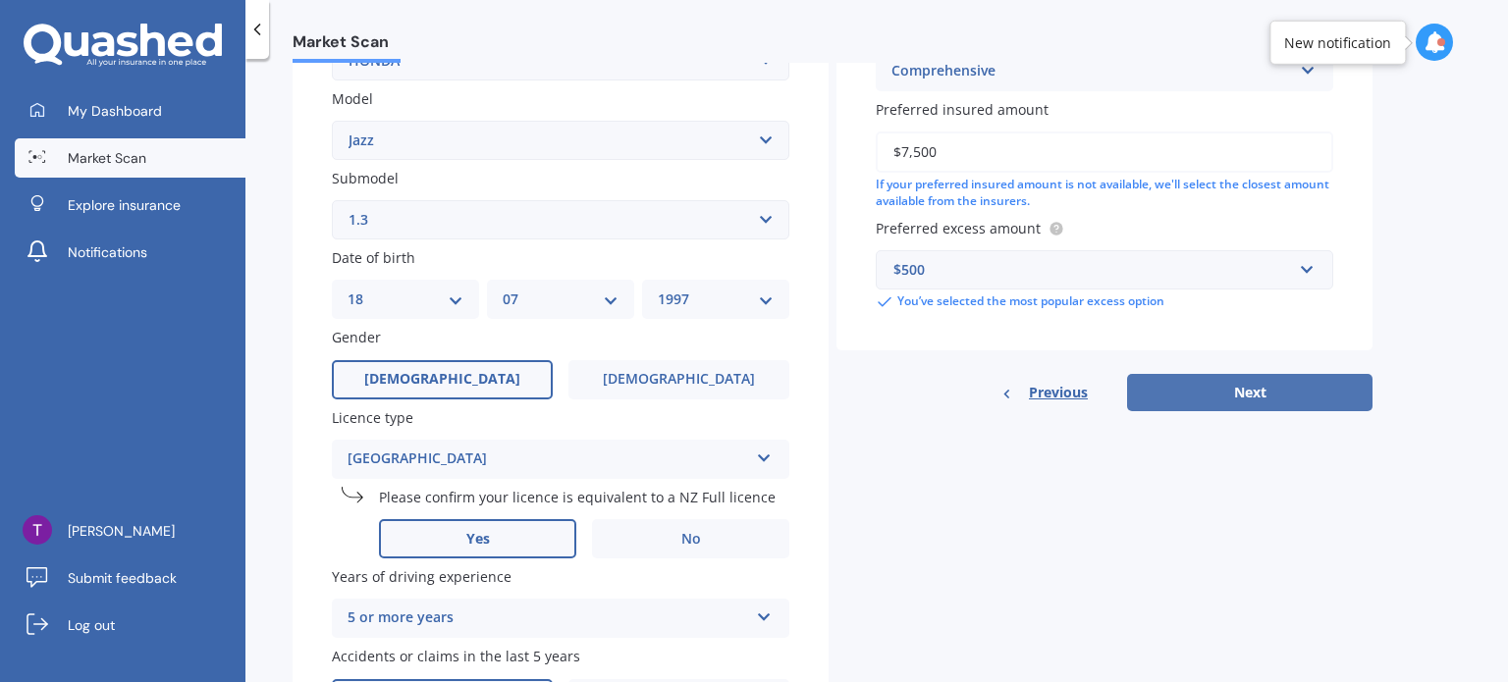
click at [1280, 384] on button "Next" at bounding box center [1249, 392] width 245 height 37
select select "18"
select select "07"
select select "1997"
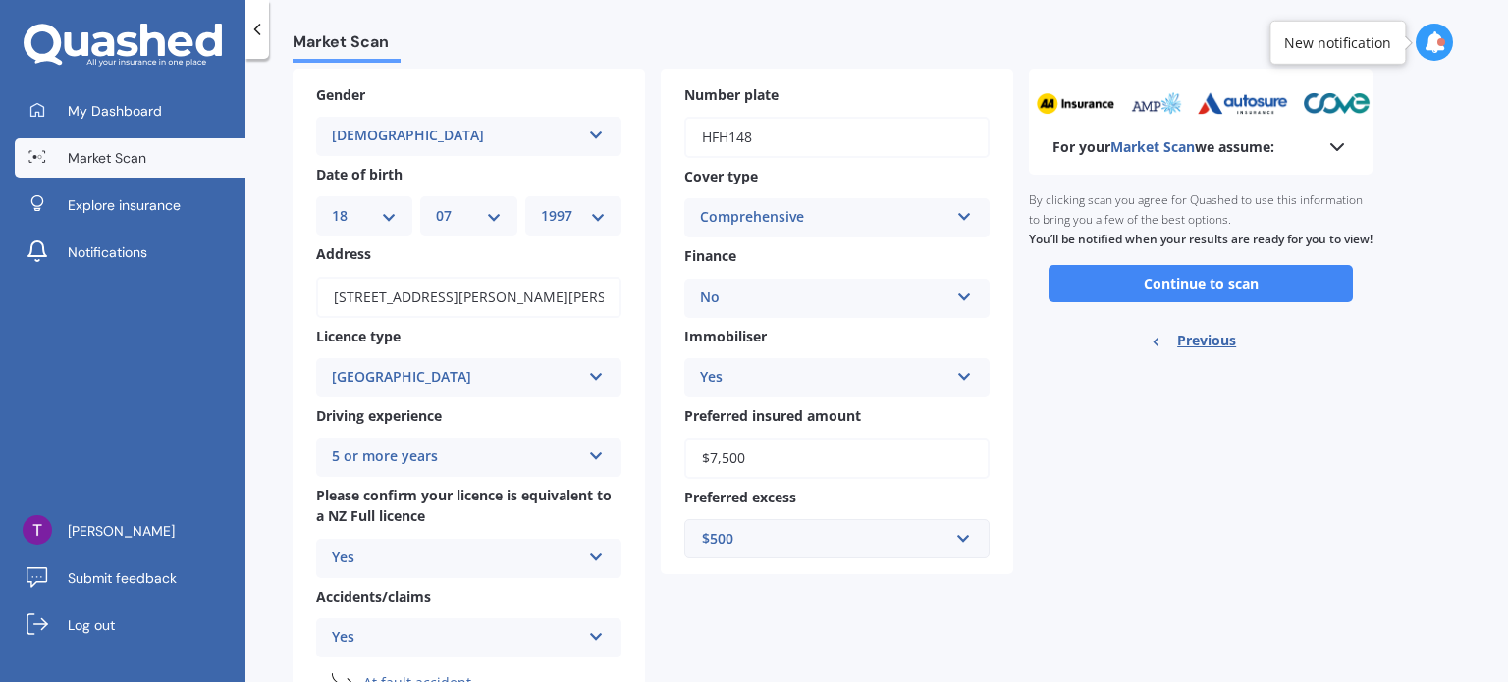
scroll to position [0, 0]
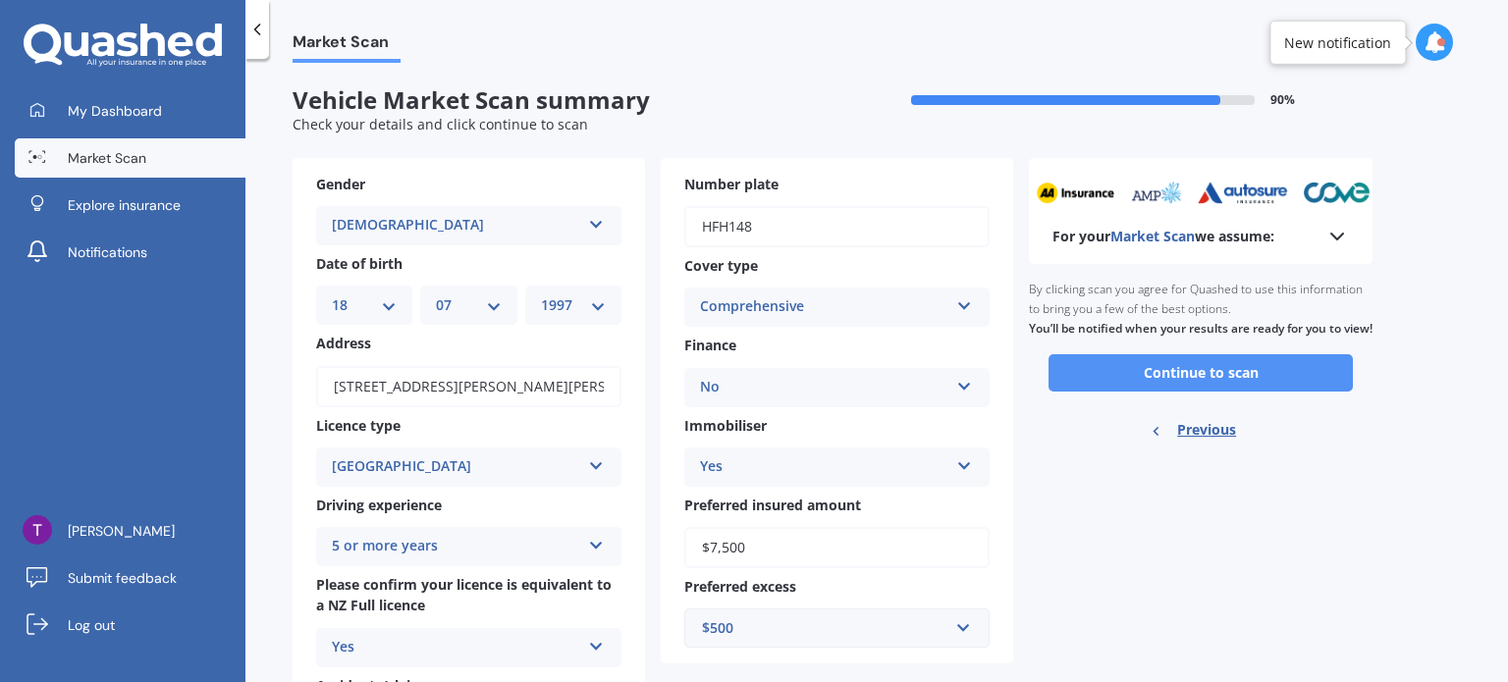
click at [1241, 391] on button "Continue to scan" at bounding box center [1201, 372] width 304 height 37
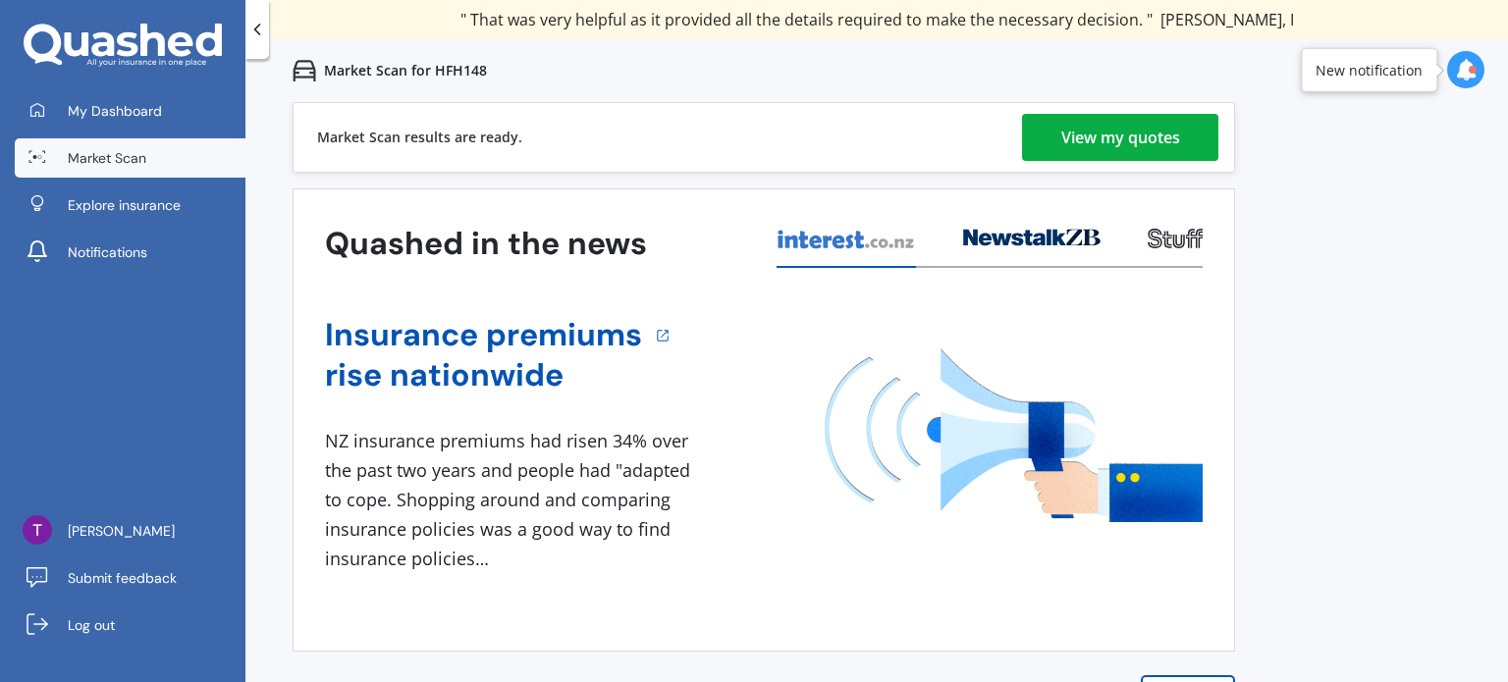
click at [1147, 127] on div "View my quotes" at bounding box center [1121, 137] width 119 height 47
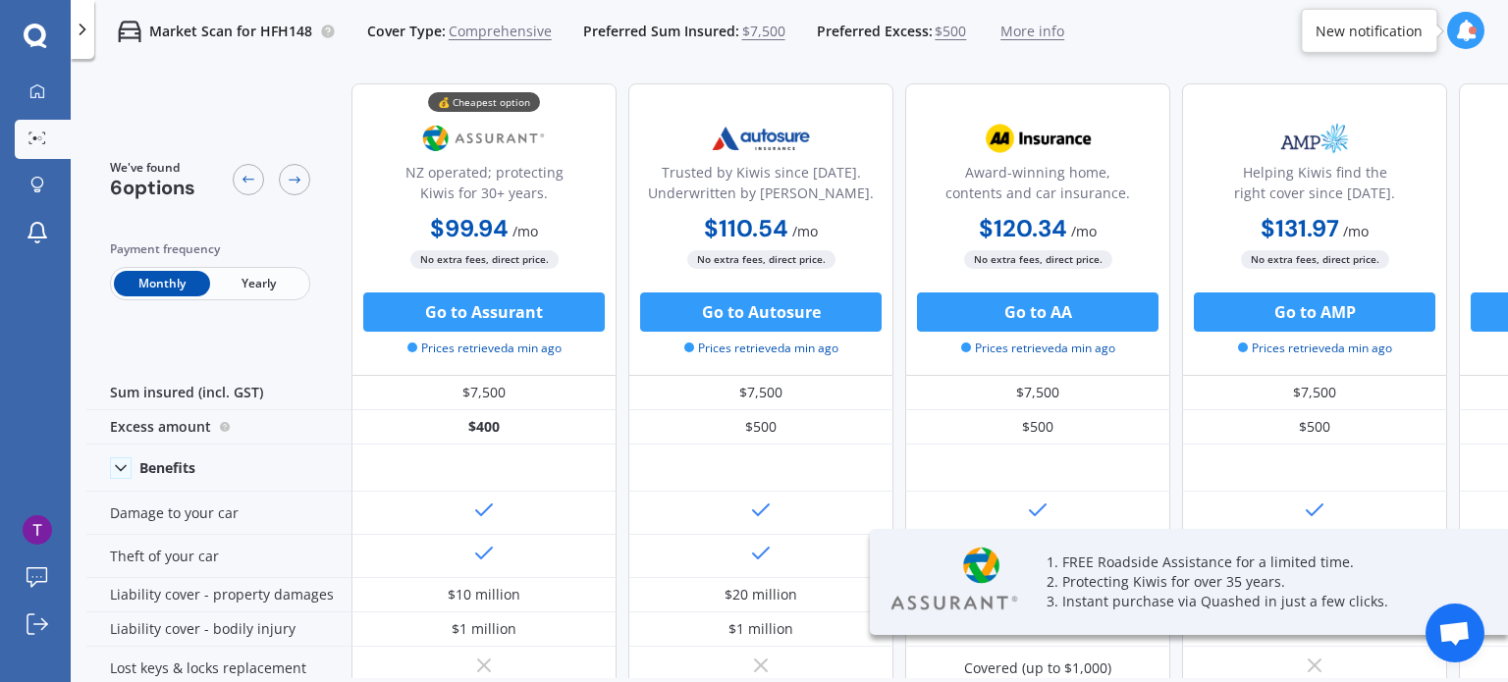
click at [265, 287] on span "Yearly" at bounding box center [258, 284] width 96 height 26
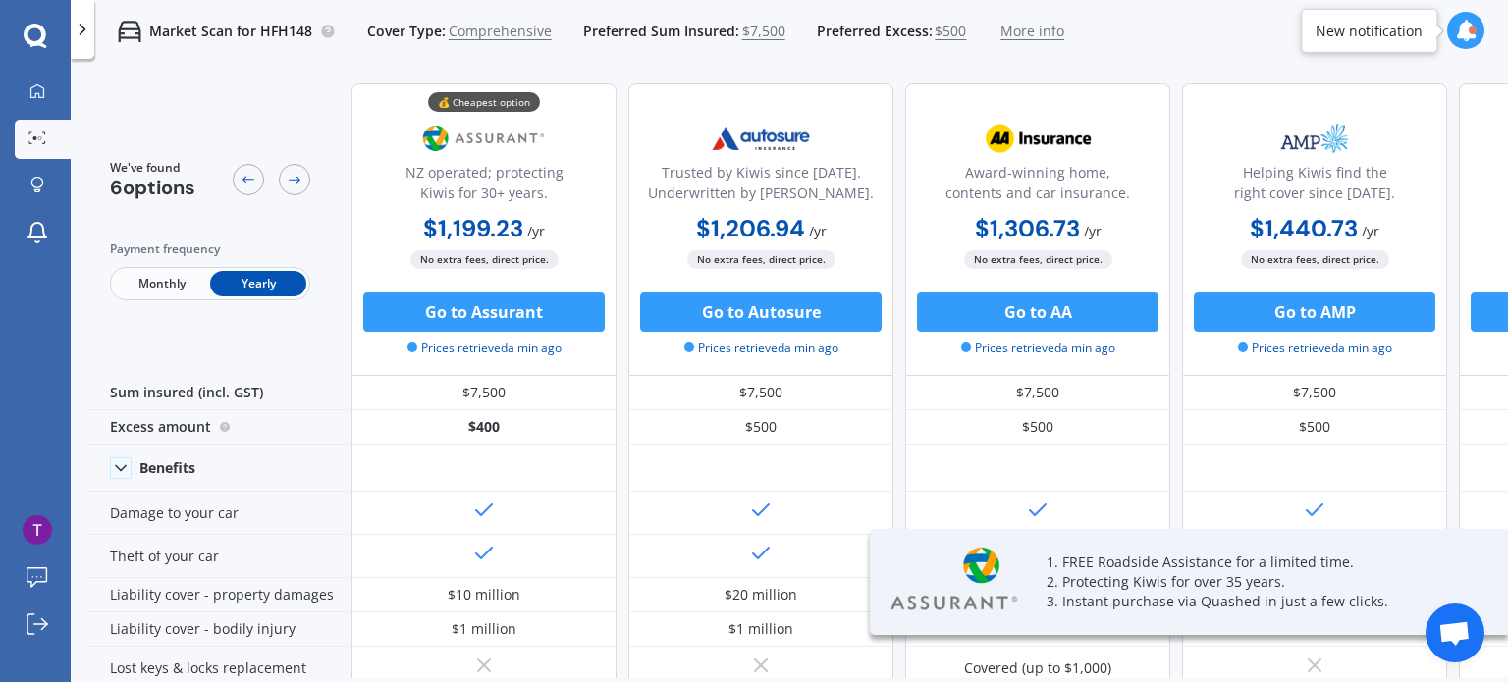
click at [939, 31] on span "$500" at bounding box center [950, 32] width 31 height 20
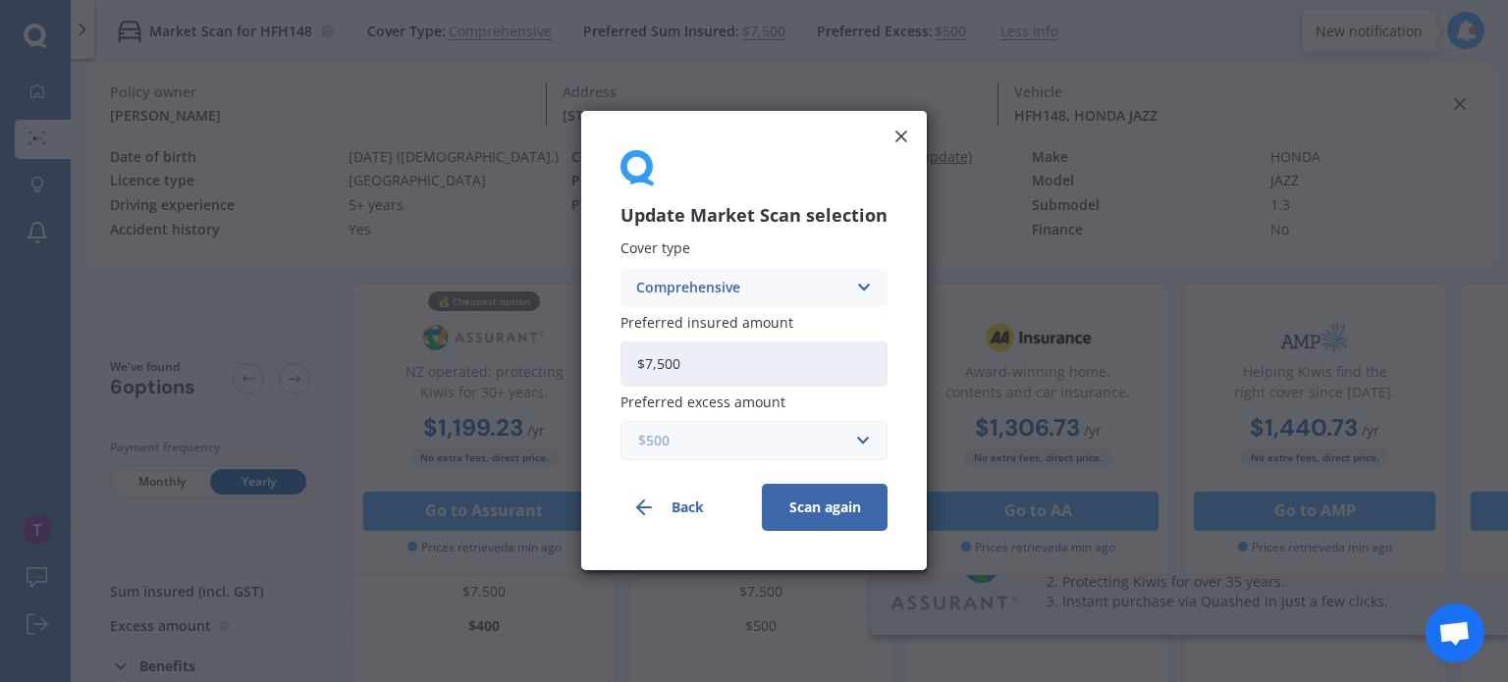
click at [727, 456] on input "text" at bounding box center [747, 441] width 249 height 37
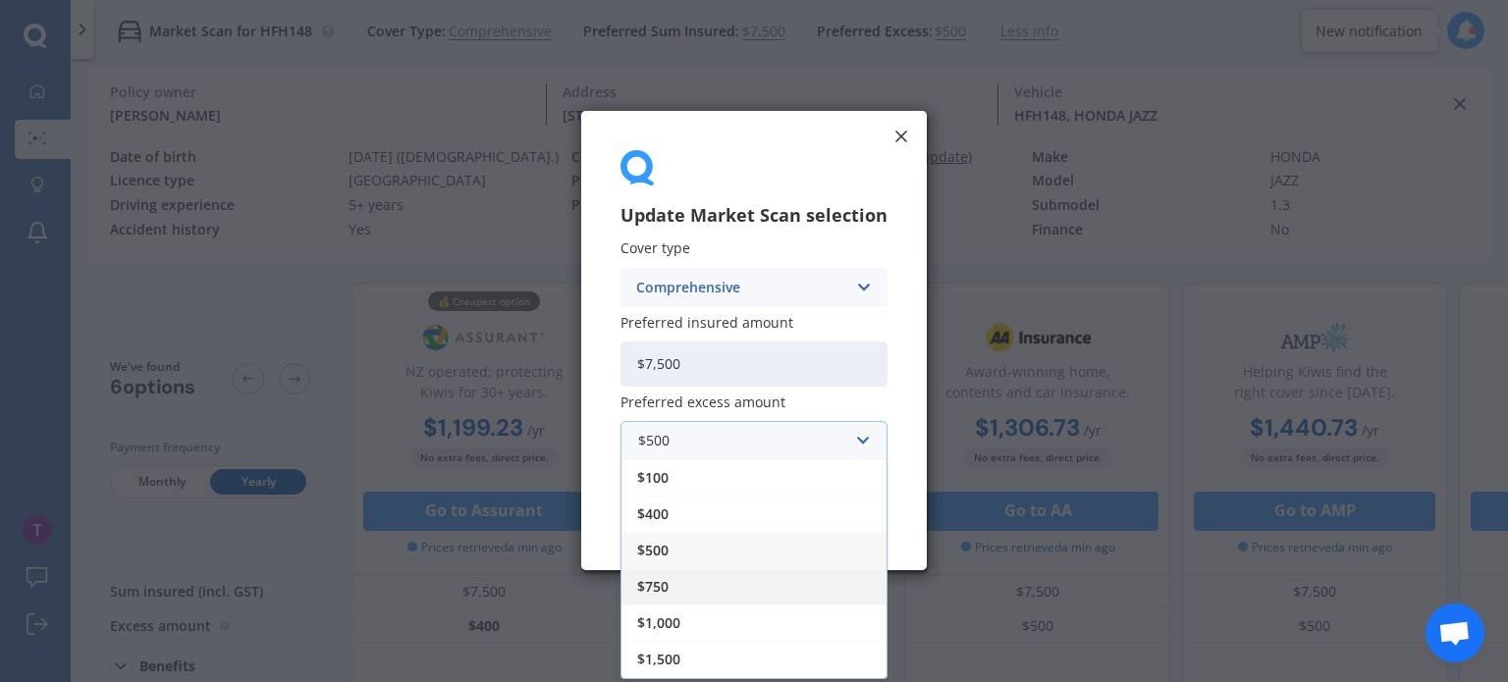
click at [699, 585] on div "$750" at bounding box center [754, 588] width 265 height 36
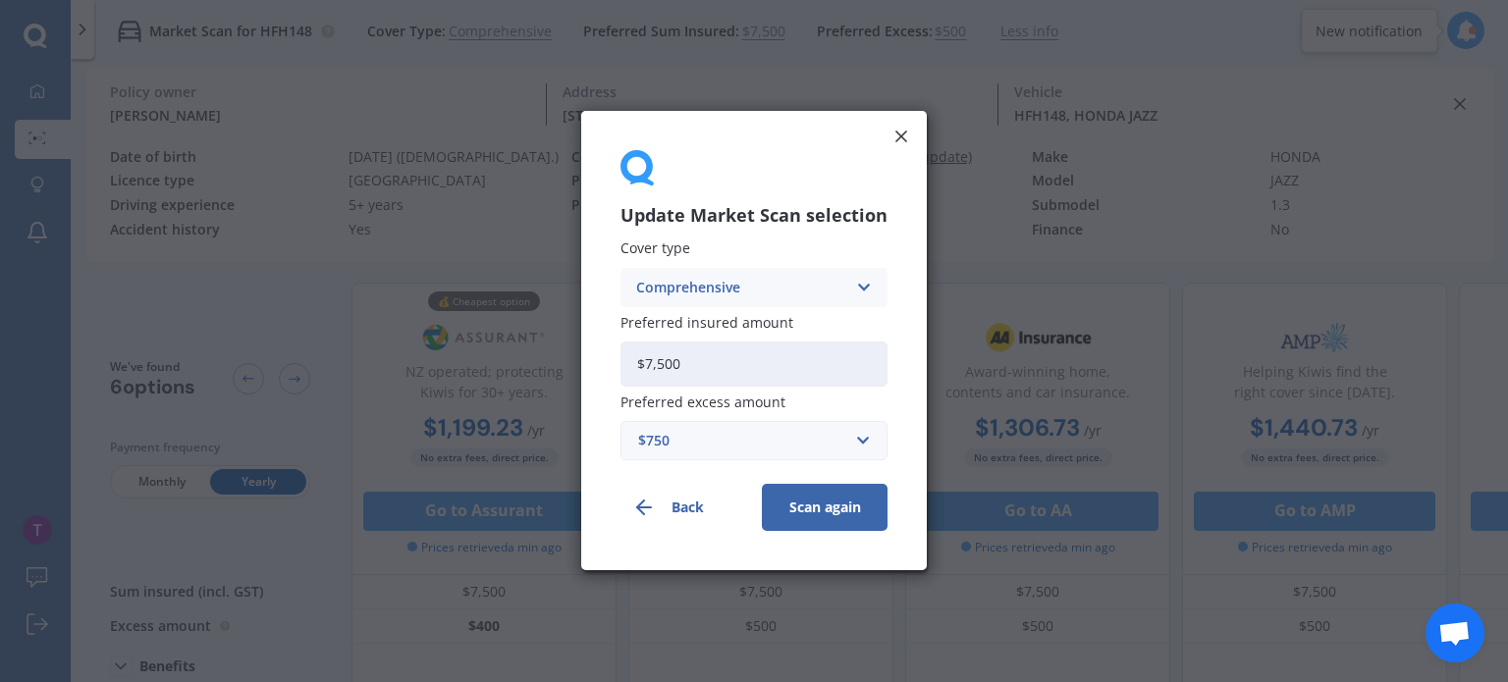
click at [803, 496] on button "Scan again" at bounding box center [825, 508] width 126 height 47
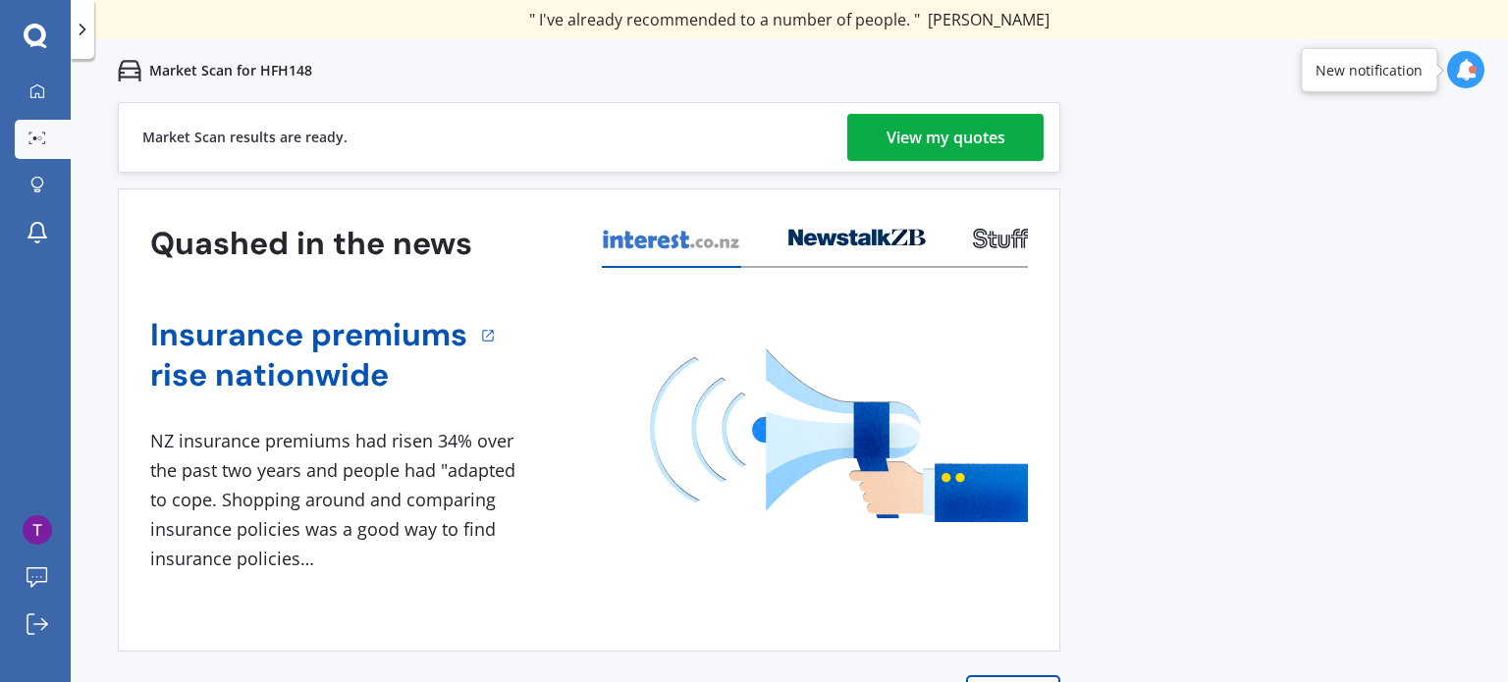
click at [944, 118] on div "View my quotes" at bounding box center [946, 137] width 119 height 47
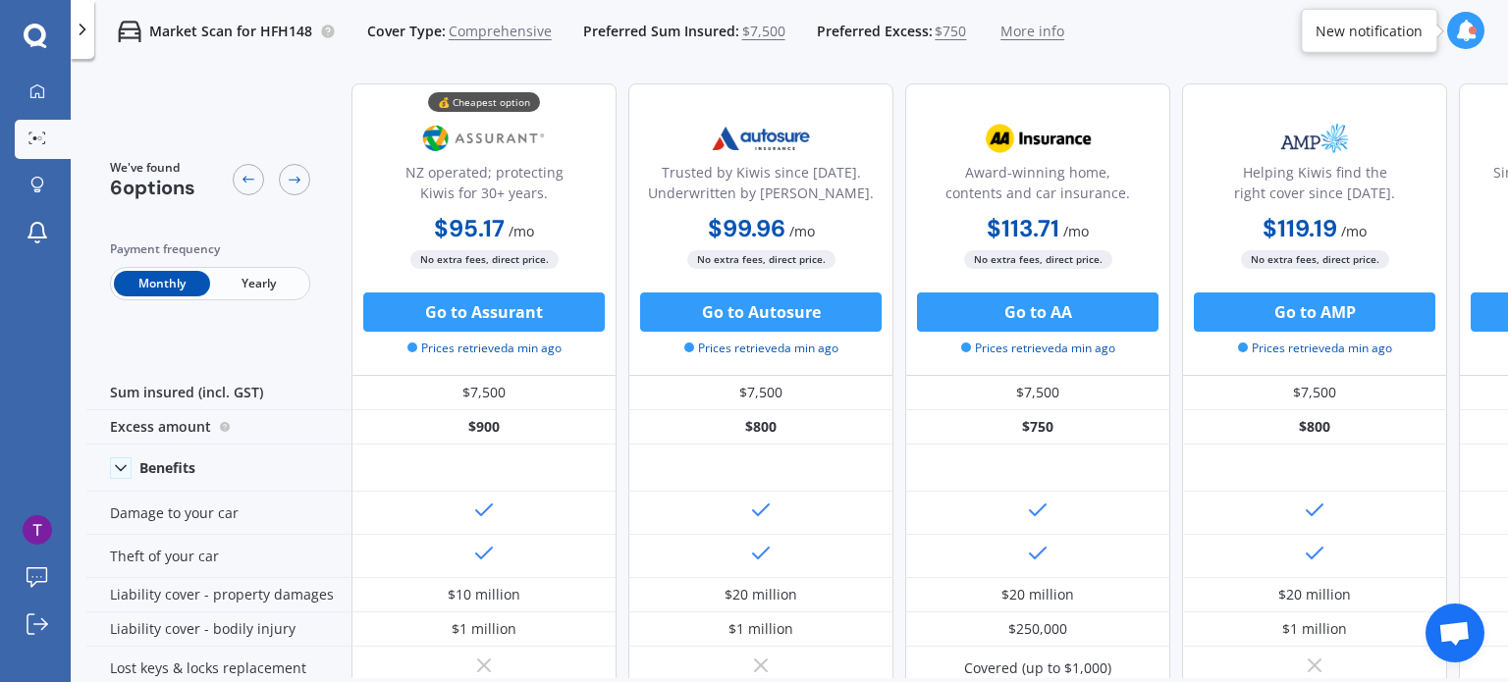
click at [275, 295] on span "Yearly" at bounding box center [258, 284] width 96 height 26
